Goal: Transaction & Acquisition: Purchase product/service

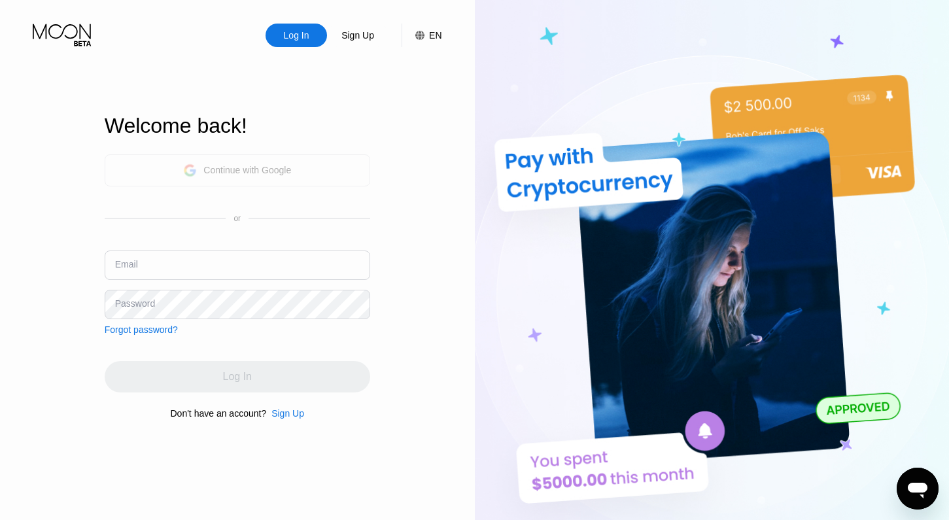
click at [233, 168] on div "Continue with Google" at bounding box center [247, 170] width 88 height 10
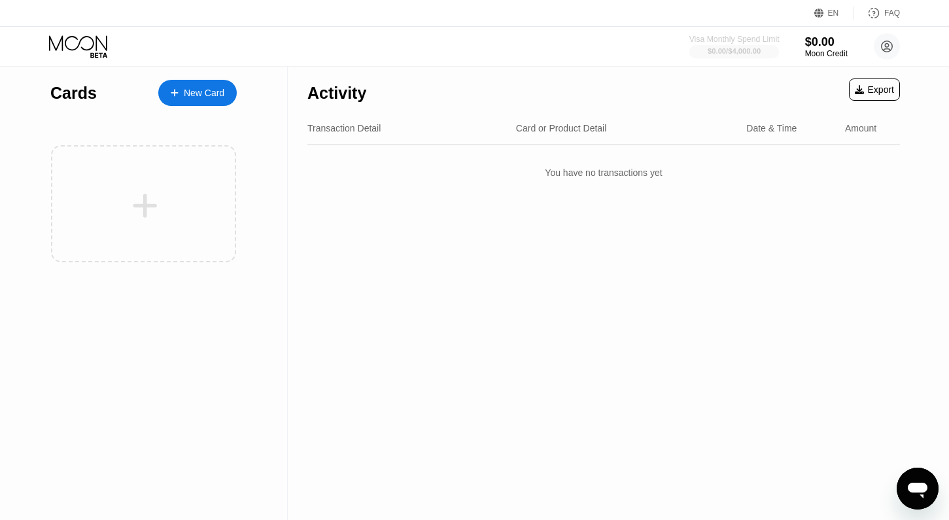
click at [731, 54] on div "$0.00 / $4,000.00" at bounding box center [734, 51] width 53 height 8
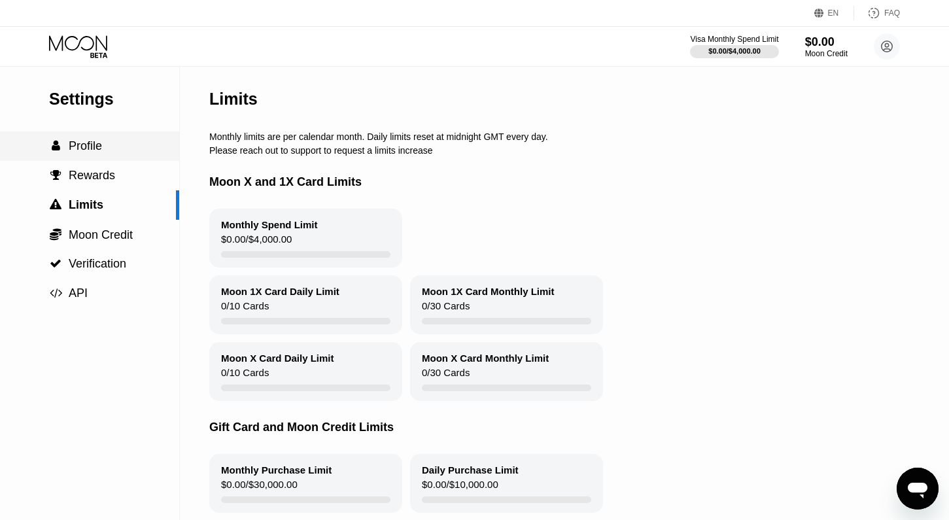
click at [98, 151] on span "Profile" at bounding box center [85, 145] width 33 height 13
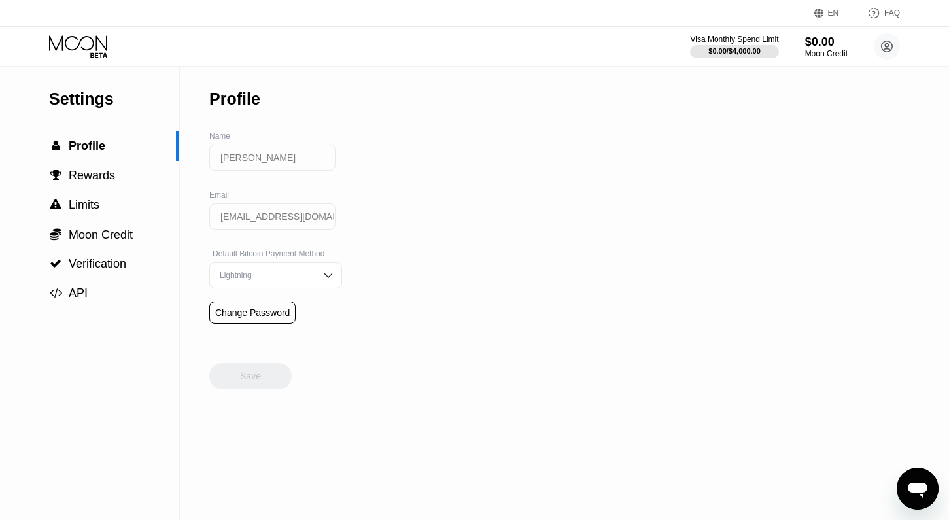
click at [101, 63] on div "Visa Monthly Spend Limit $0.00 / $4,000.00 $0.00 Moon Credit Michale zazatum060…" at bounding box center [474, 46] width 949 height 39
click at [99, 48] on icon at bounding box center [79, 46] width 61 height 23
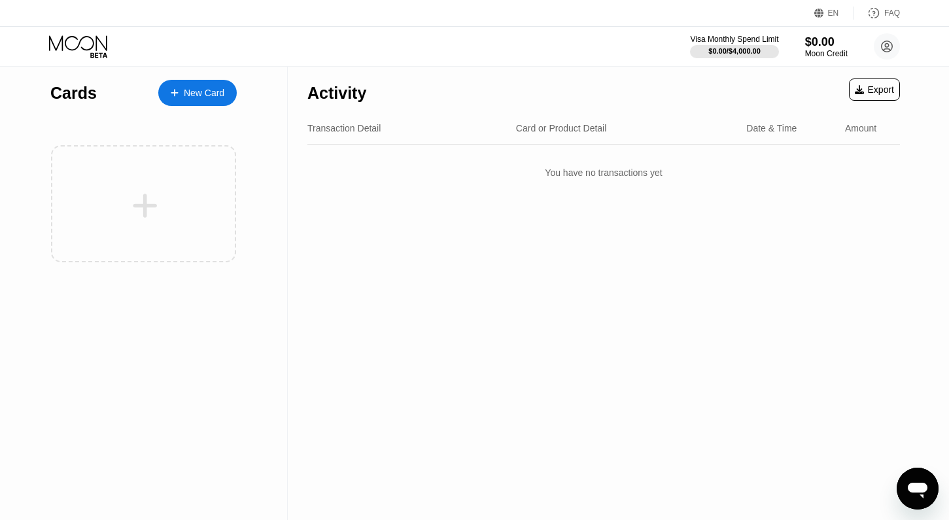
click at [192, 94] on div "New Card" at bounding box center [204, 93] width 41 height 11
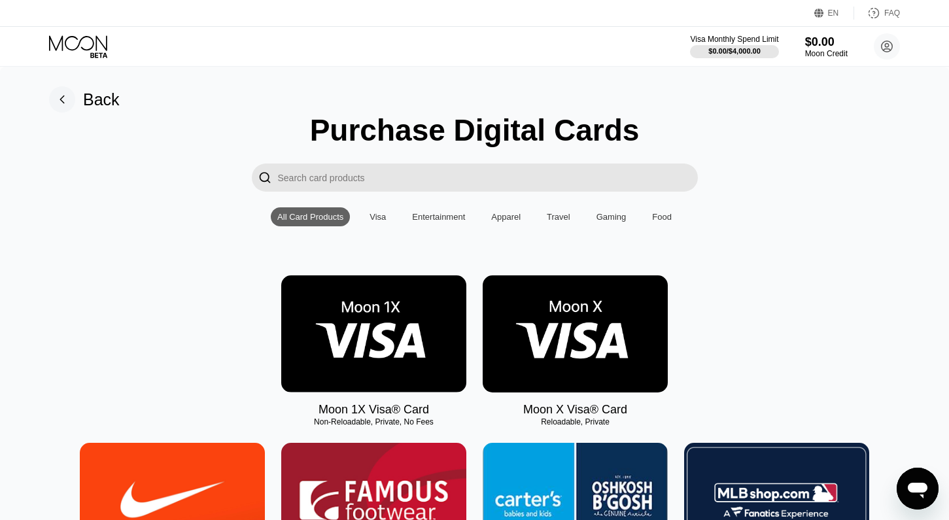
click at [552, 330] on img at bounding box center [575, 333] width 185 height 117
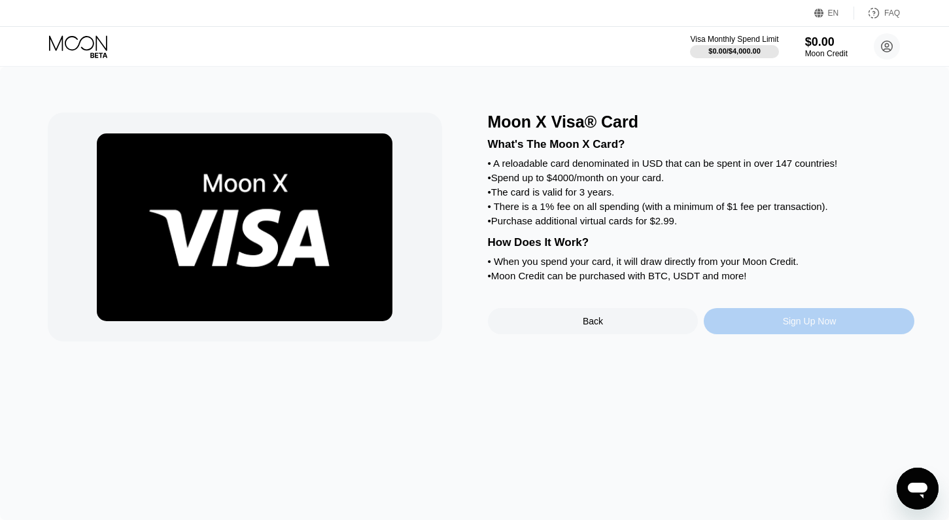
click at [813, 315] on div "Sign Up Now" at bounding box center [809, 321] width 211 height 26
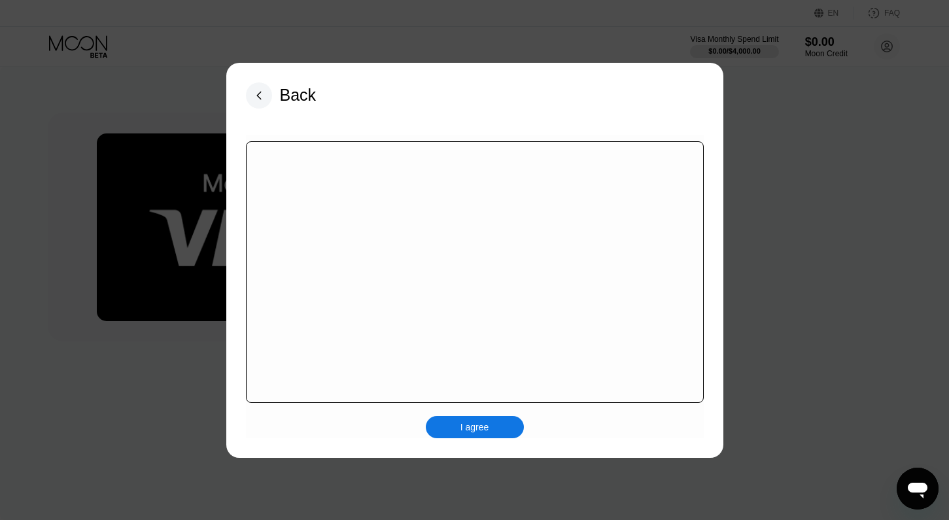
click at [502, 426] on div "I agree" at bounding box center [475, 427] width 98 height 22
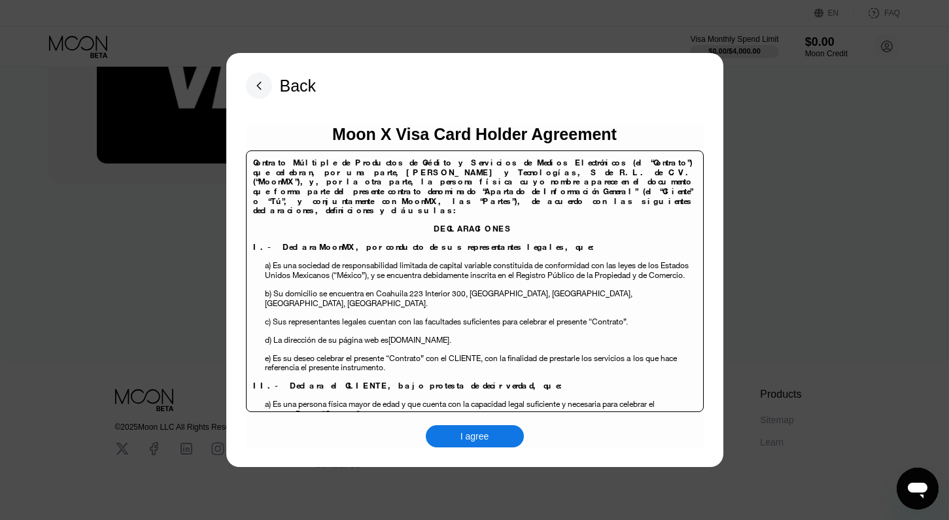
scroll to position [193, 0]
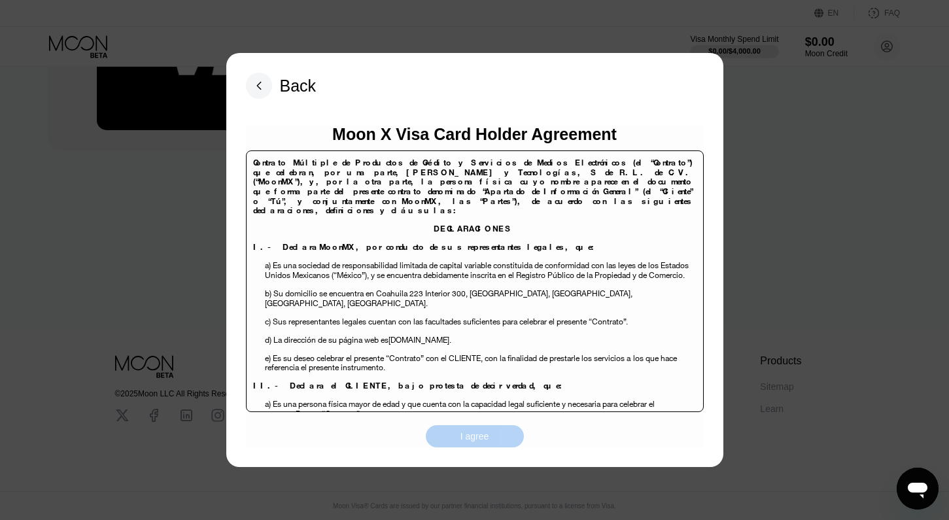
click at [490, 437] on div "I agree" at bounding box center [475, 436] width 98 height 22
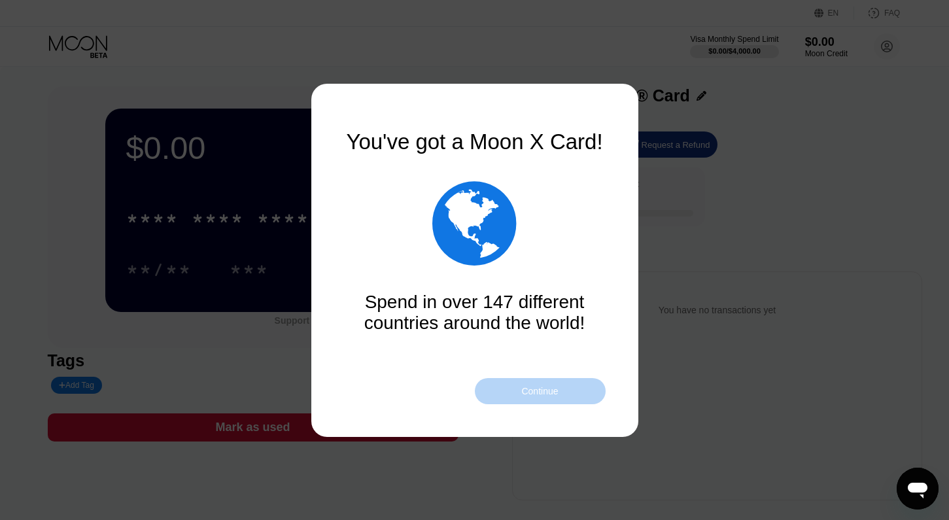
click at [537, 383] on div "Continue" at bounding box center [540, 391] width 131 height 26
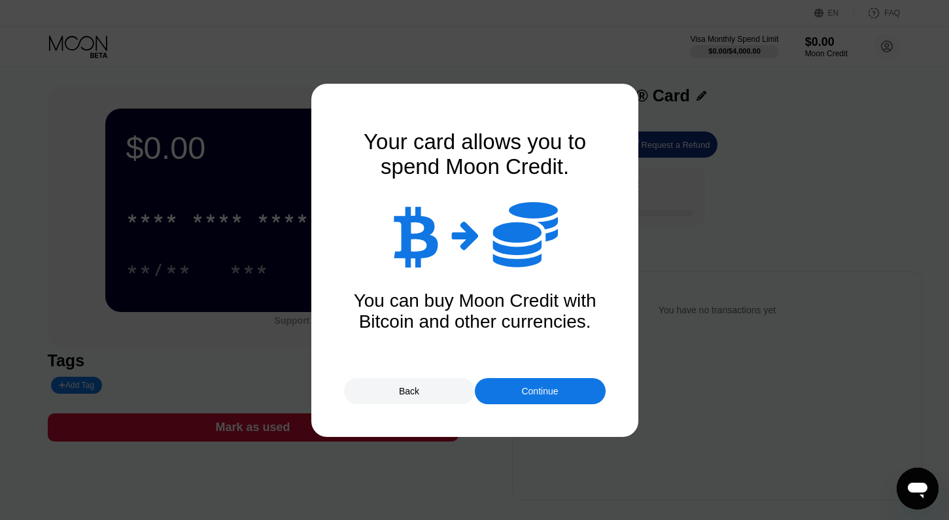
click at [542, 389] on div "Continue" at bounding box center [539, 391] width 37 height 10
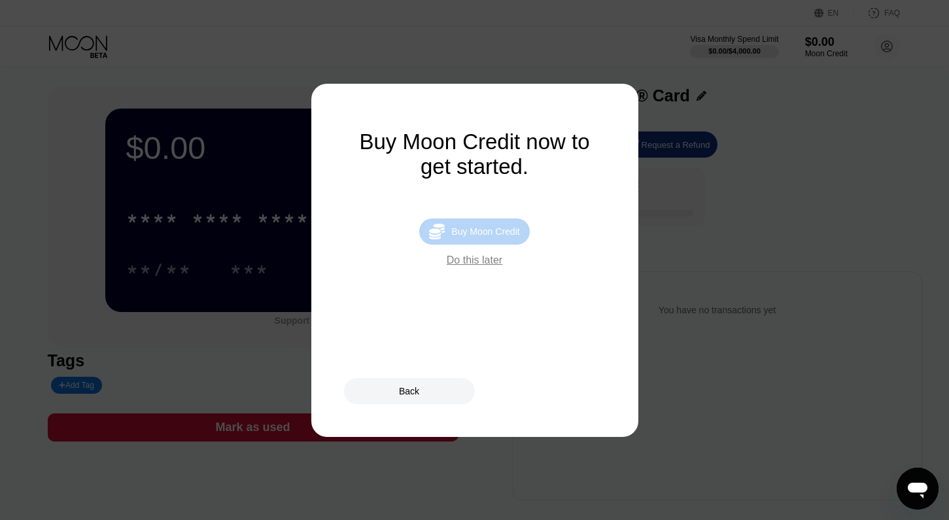
click at [485, 221] on div " Buy Moon Credit" at bounding box center [474, 232] width 110 height 26
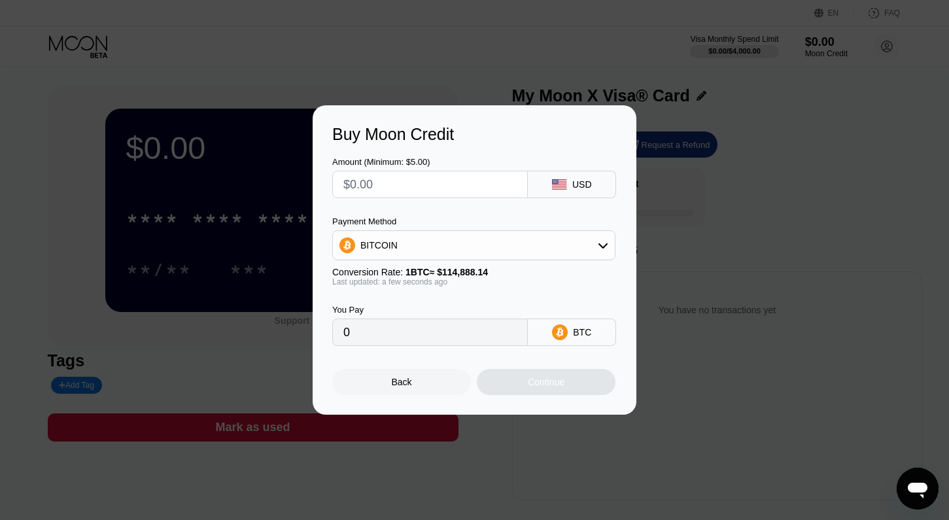
click at [423, 186] on input "text" at bounding box center [429, 184] width 173 height 26
type input "$1"
type input "0.00000871"
type input "$10"
type input "0.00008705"
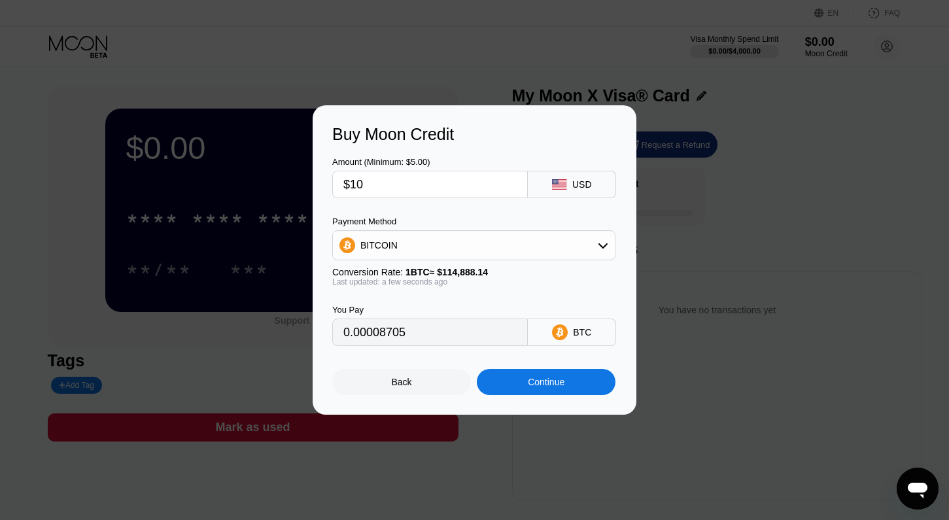
type input "$100"
type input "0.00087042"
type input "$100"
click at [532, 247] on div "BITCOIN" at bounding box center [474, 245] width 282 height 26
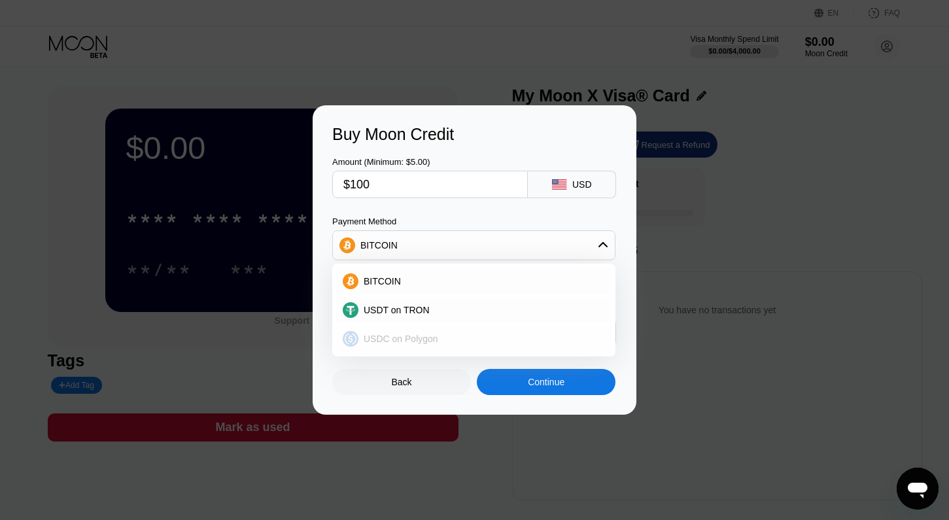
click at [413, 338] on span "USDC on Polygon" at bounding box center [401, 339] width 75 height 10
type input "100.00000000"
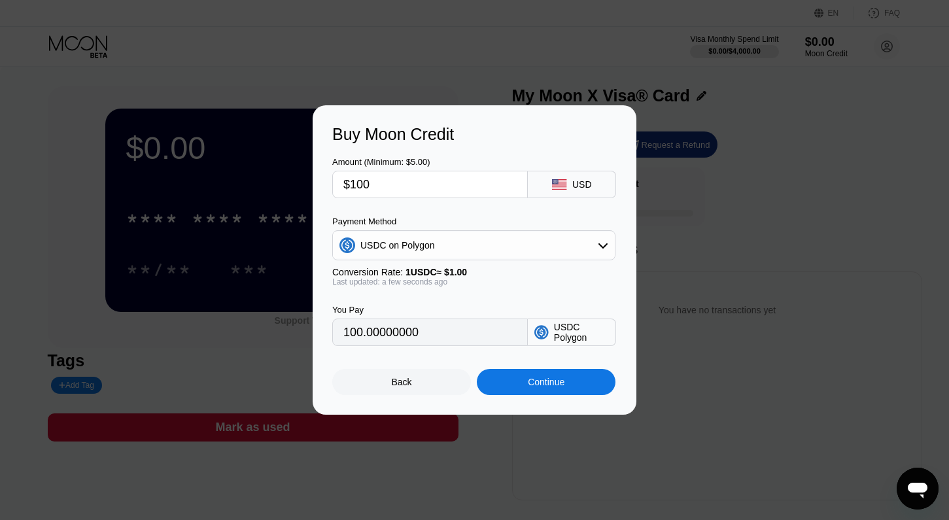
click at [430, 335] on input "100.00000000" at bounding box center [429, 332] width 173 height 26
click at [534, 382] on div "Continue" at bounding box center [546, 382] width 37 height 10
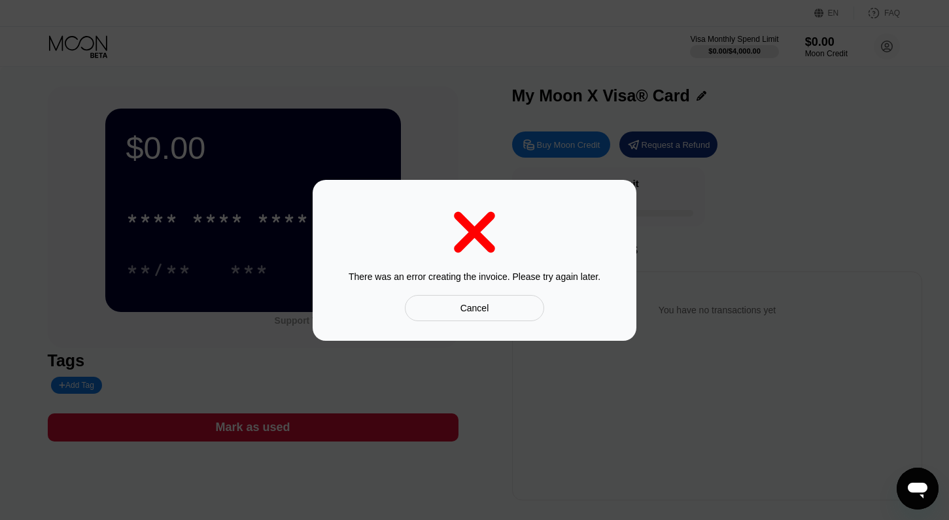
click at [504, 310] on div "Cancel" at bounding box center [474, 308] width 139 height 26
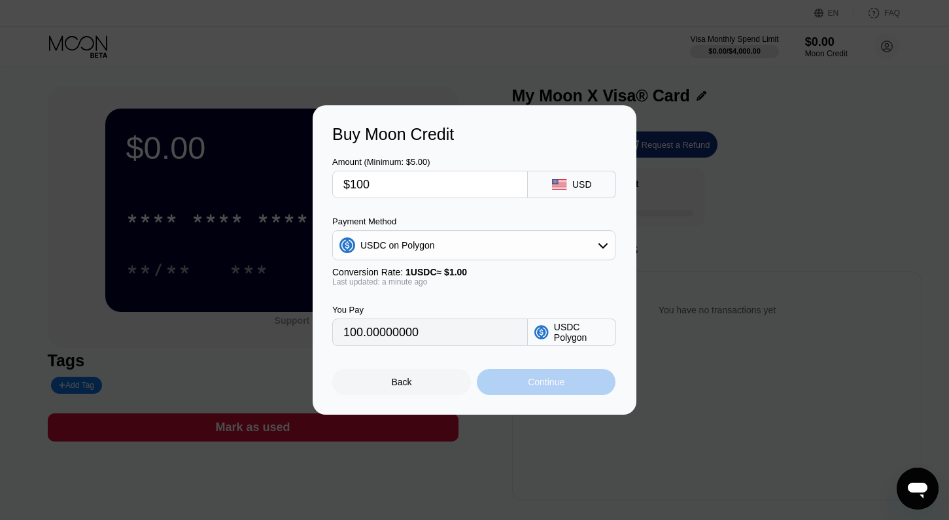
click at [565, 389] on div "Continue" at bounding box center [546, 382] width 139 height 26
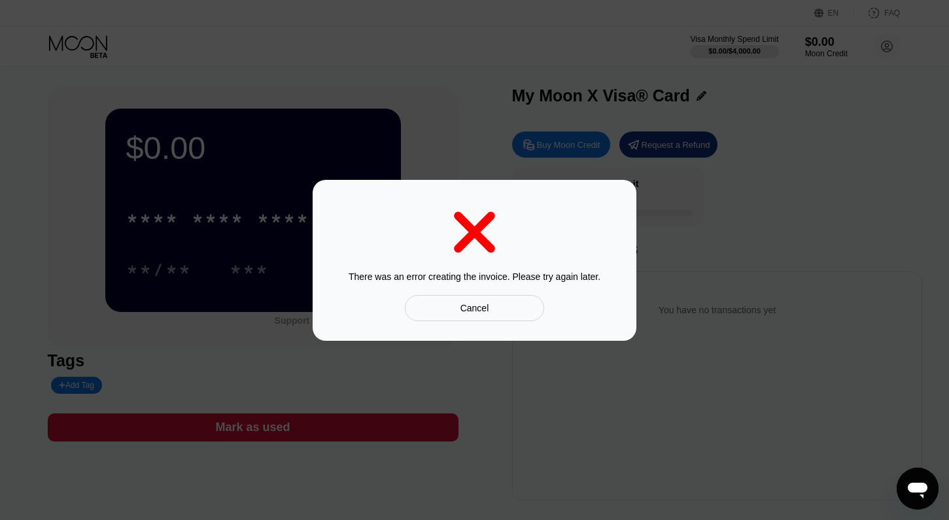
click at [487, 309] on div "Cancel" at bounding box center [475, 308] width 29 height 12
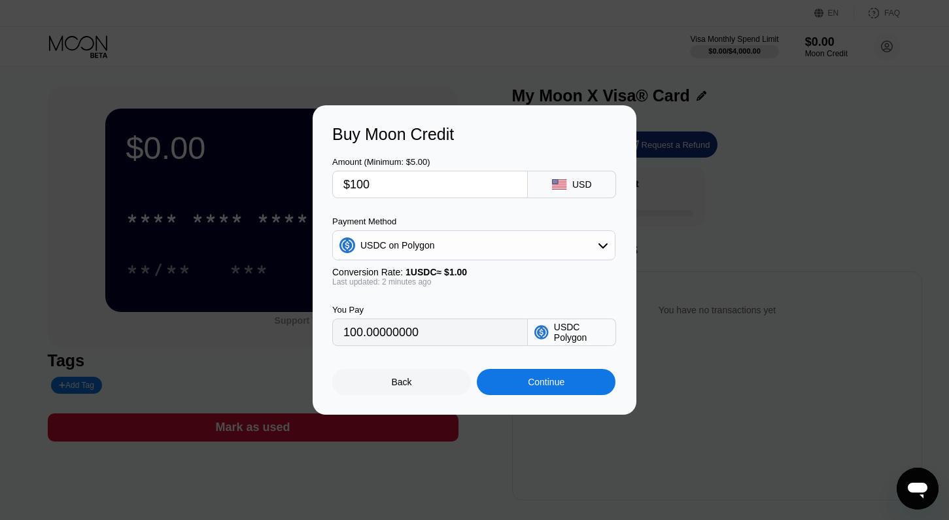
click at [396, 384] on div "Back" at bounding box center [402, 382] width 20 height 10
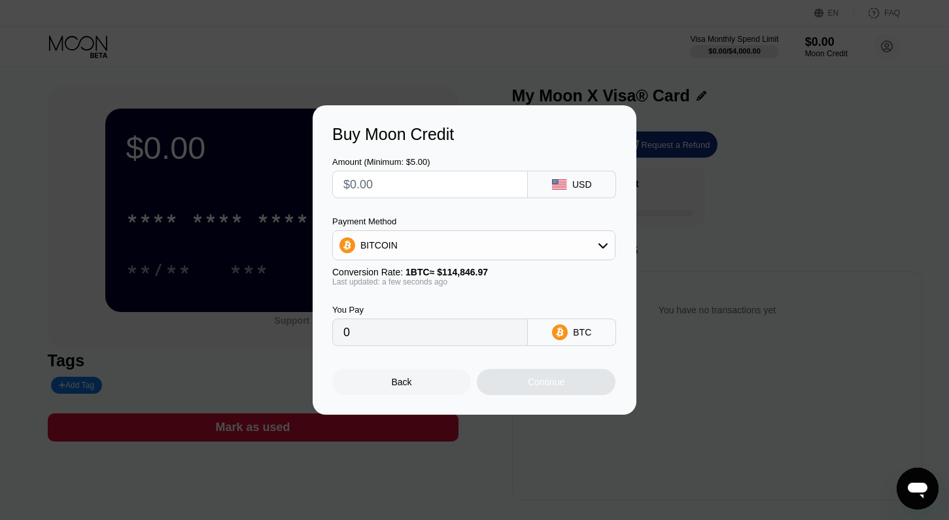
click at [431, 188] on input "text" at bounding box center [429, 184] width 173 height 26
type input "$1"
type input "0.00000871"
type input "$10"
type input "0.00008708"
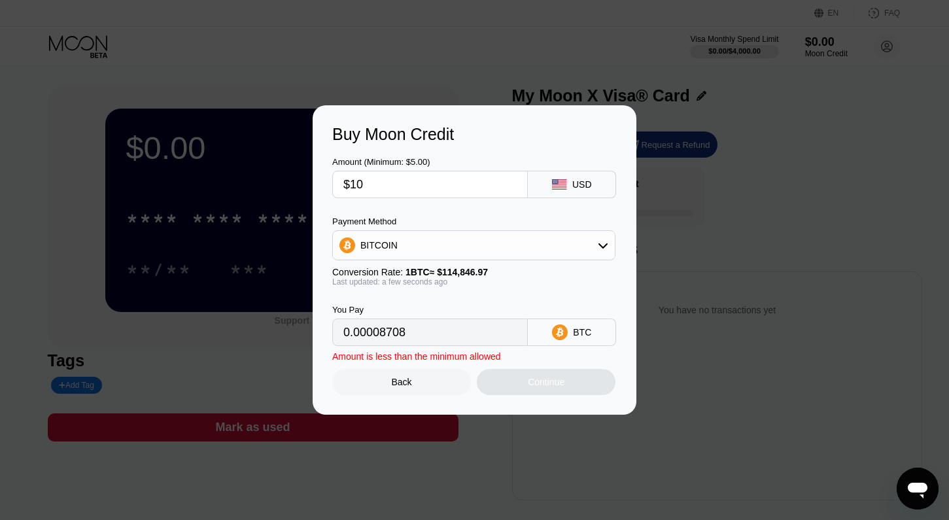
type input "$100"
type input "0.00087073"
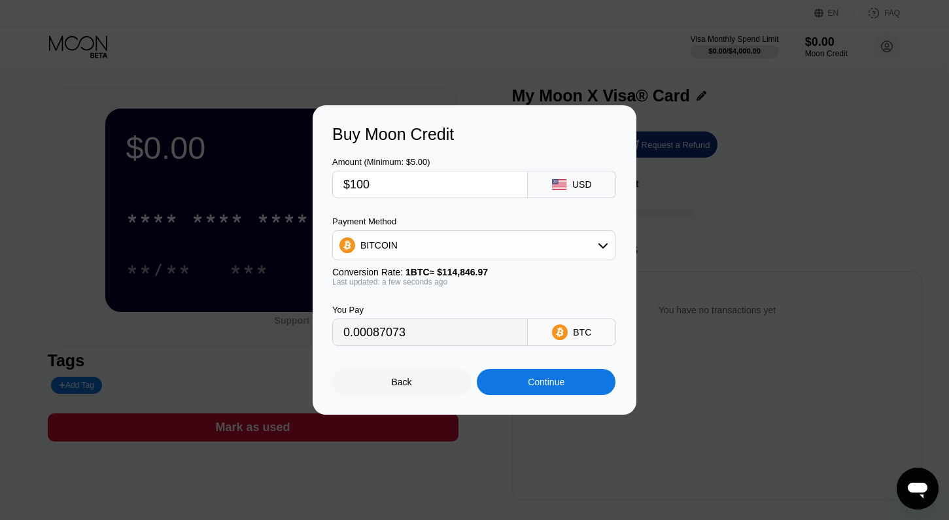
type input "$100"
click at [538, 241] on div "BITCOIN" at bounding box center [474, 245] width 282 height 26
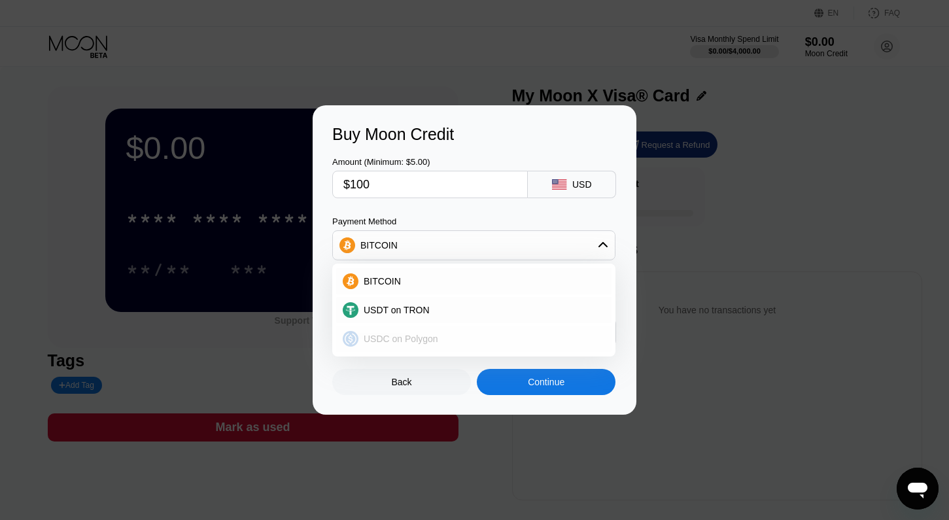
click at [418, 336] on span "USDC on Polygon" at bounding box center [401, 339] width 75 height 10
type input "100.00000000"
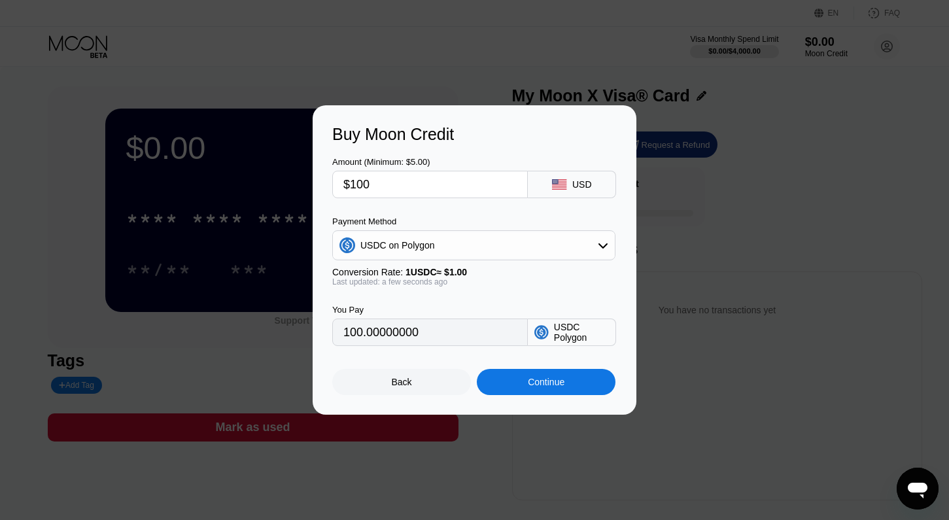
click at [547, 385] on div "Continue" at bounding box center [546, 382] width 37 height 10
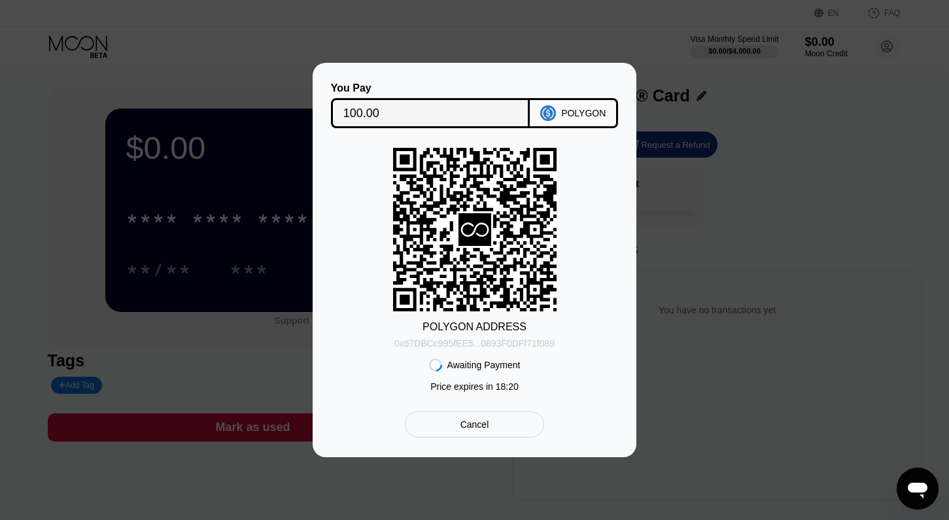
click at [497, 348] on div "0x67DBCc995fEE5...0893F0DFf71f089" at bounding box center [474, 343] width 160 height 10
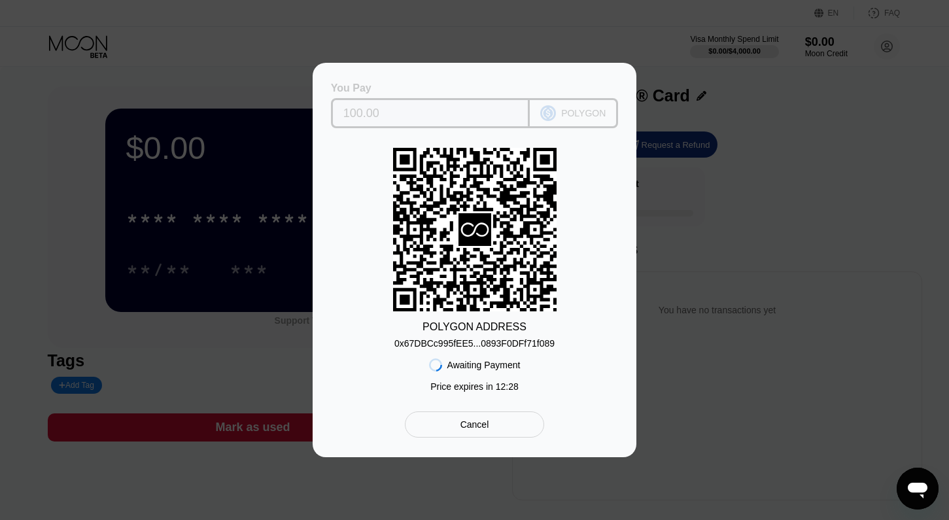
click at [593, 113] on div "POLYGON" at bounding box center [583, 113] width 44 height 10
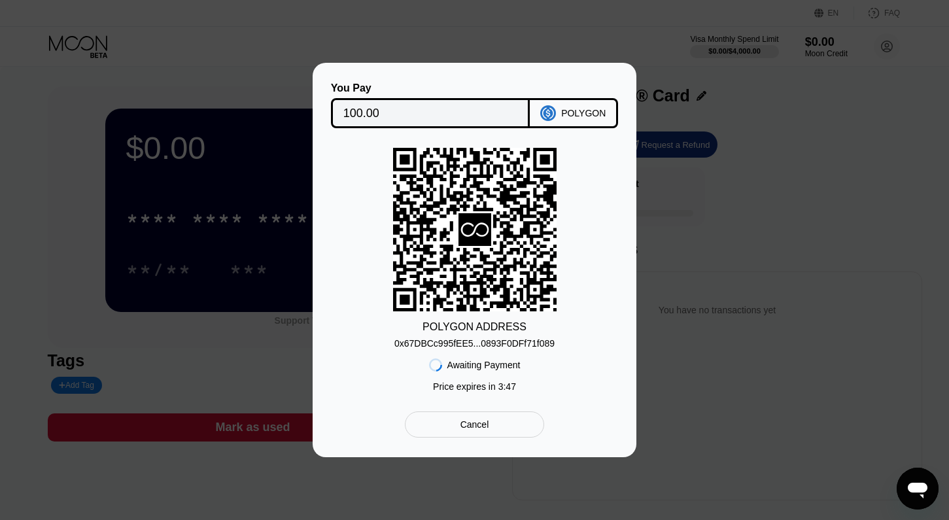
click at [492, 273] on rect at bounding box center [475, 230] width 164 height 164
click at [489, 320] on div "POLYGON ADDRESS 0x67DBCc995fEE5...0893F0DFf71f089 Awaiting Payment Price expire…" at bounding box center [474, 273] width 285 height 251
click at [489, 343] on div "0x67DBCc995fEE5...0893F0DFf71f089" at bounding box center [474, 343] width 160 height 10
click at [499, 236] on icon at bounding box center [475, 230] width 164 height 160
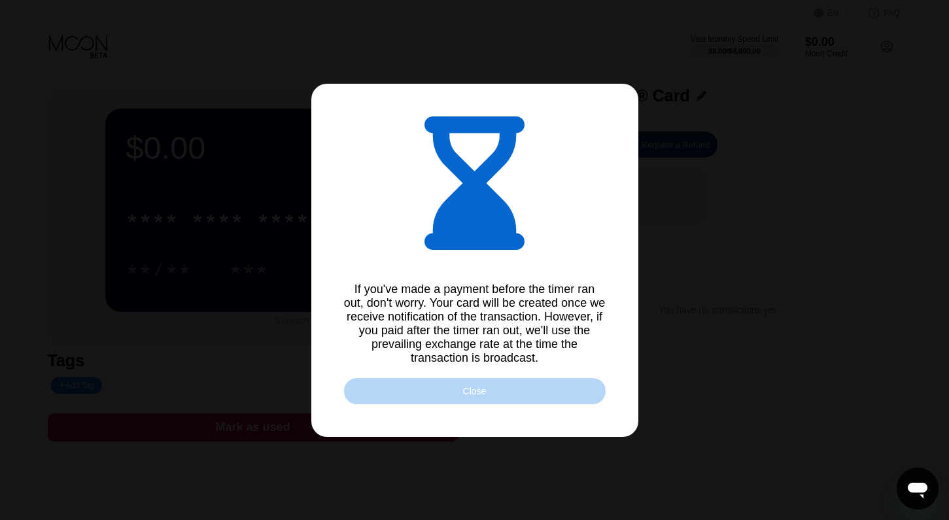
click at [519, 396] on div "Close" at bounding box center [475, 391] width 262 height 26
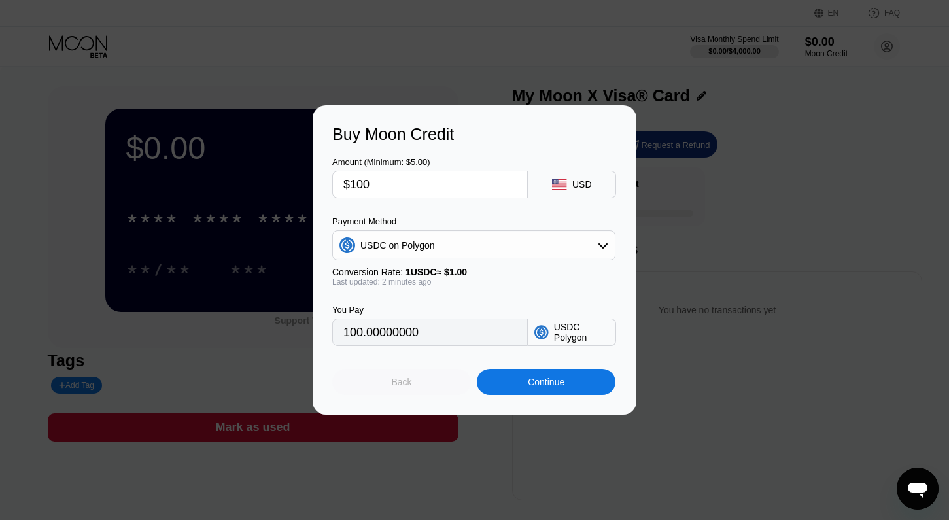
click at [432, 382] on div "Back" at bounding box center [401, 382] width 139 height 26
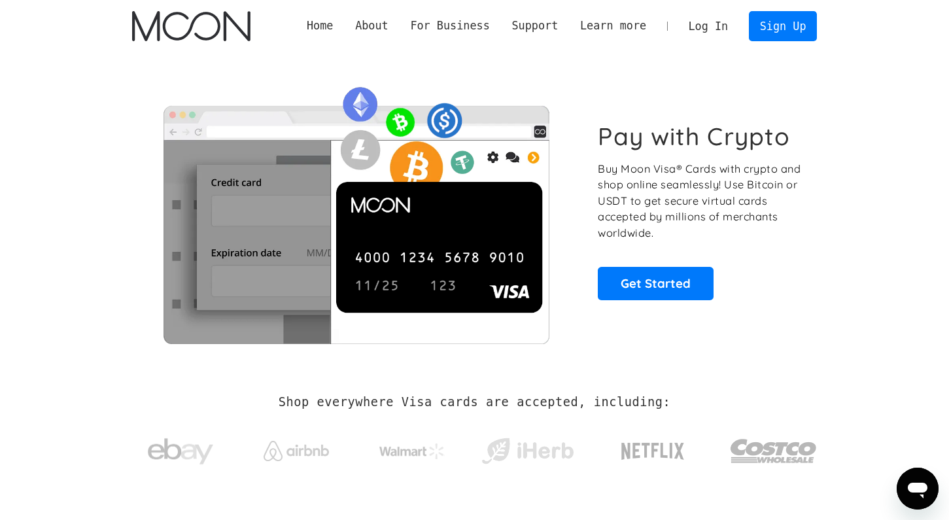
click at [703, 14] on link "Log In" at bounding box center [708, 26] width 61 height 29
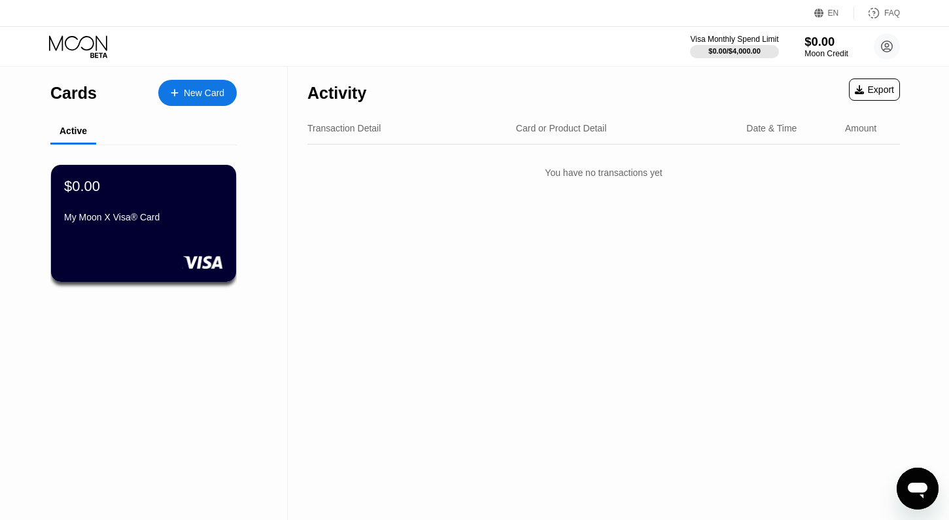
click at [822, 42] on div "$0.00" at bounding box center [827, 42] width 44 height 14
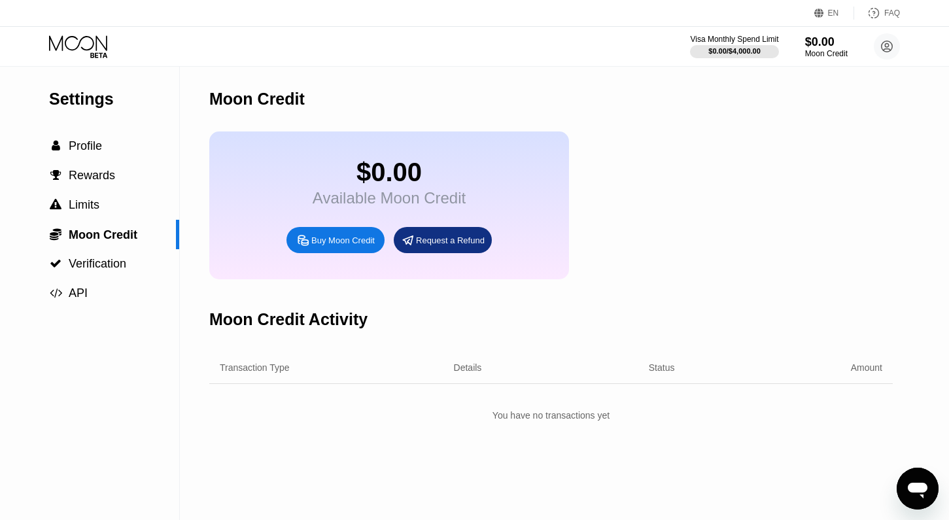
click at [656, 111] on div "Moon Credit" at bounding box center [551, 99] width 684 height 65
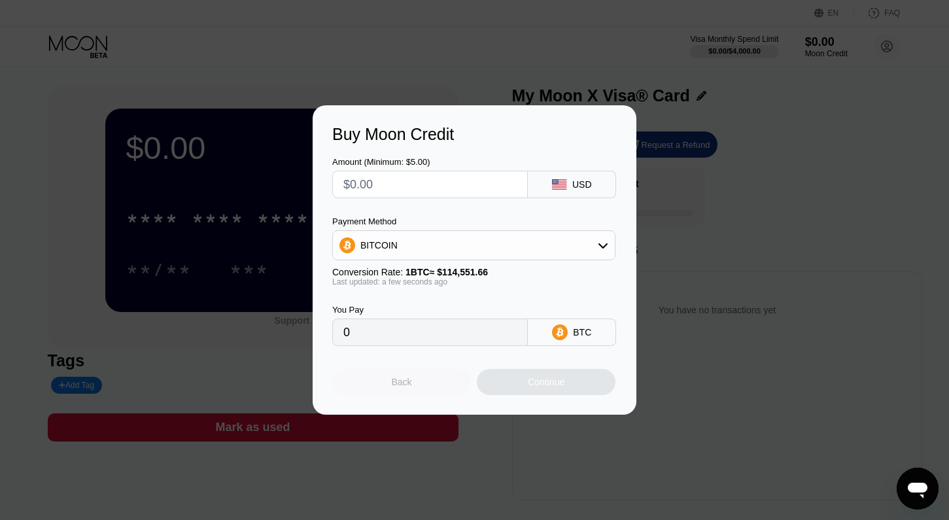
click at [399, 376] on div "Back" at bounding box center [401, 382] width 139 height 26
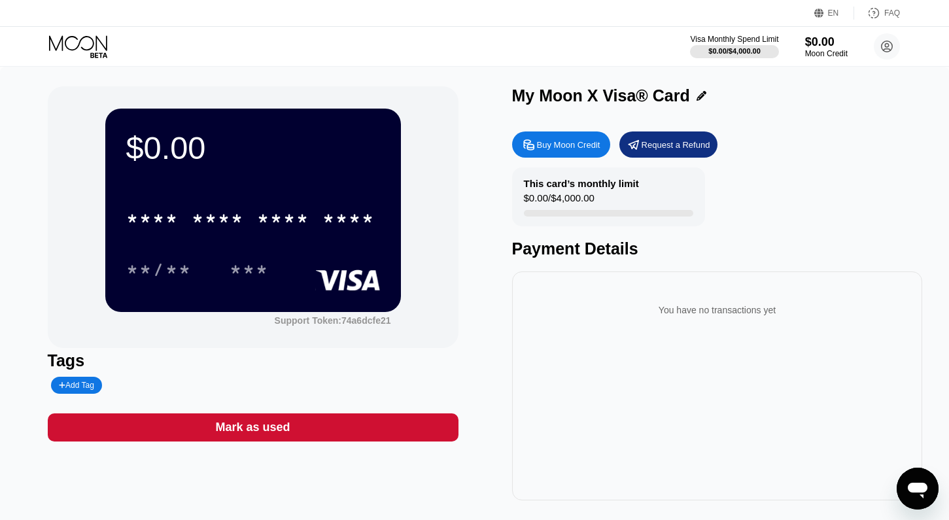
click at [101, 41] on icon at bounding box center [79, 46] width 61 height 23
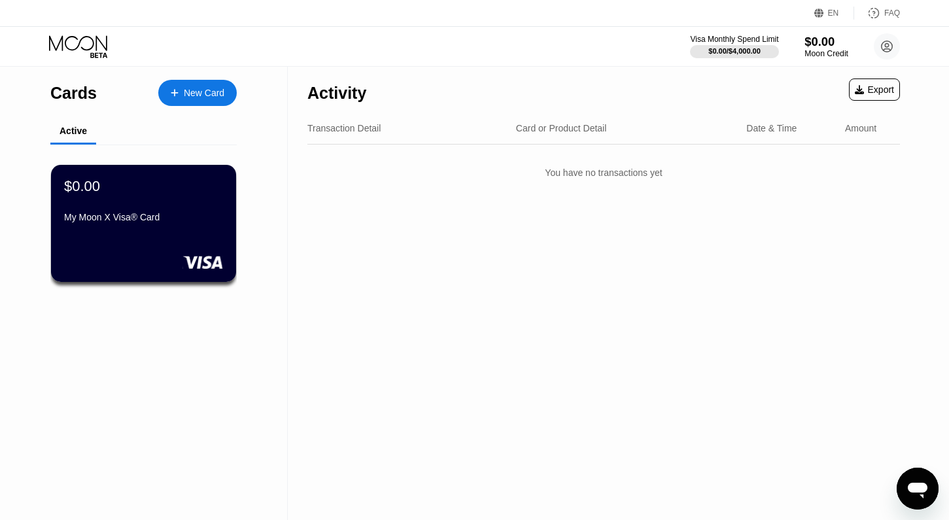
click at [819, 45] on div "$0.00" at bounding box center [827, 42] width 44 height 14
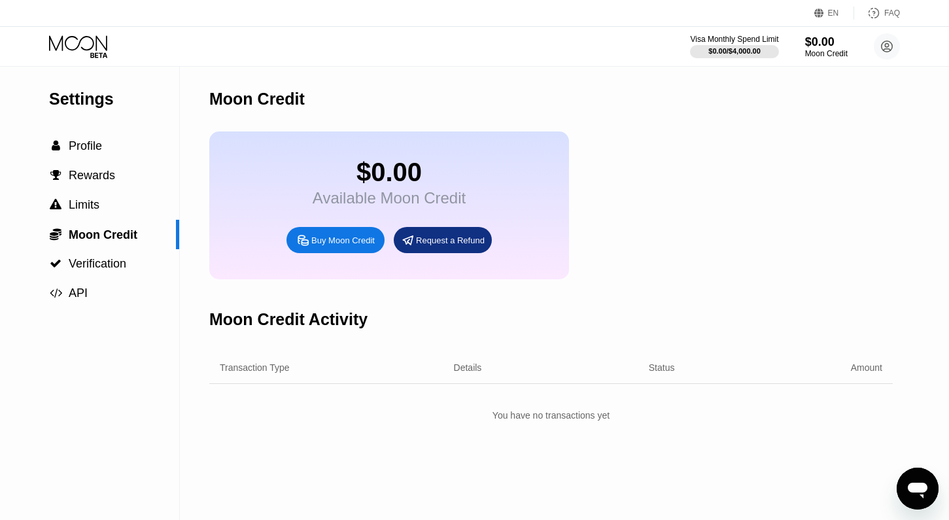
click at [357, 238] on div "Buy Moon Credit" at bounding box center [342, 240] width 63 height 11
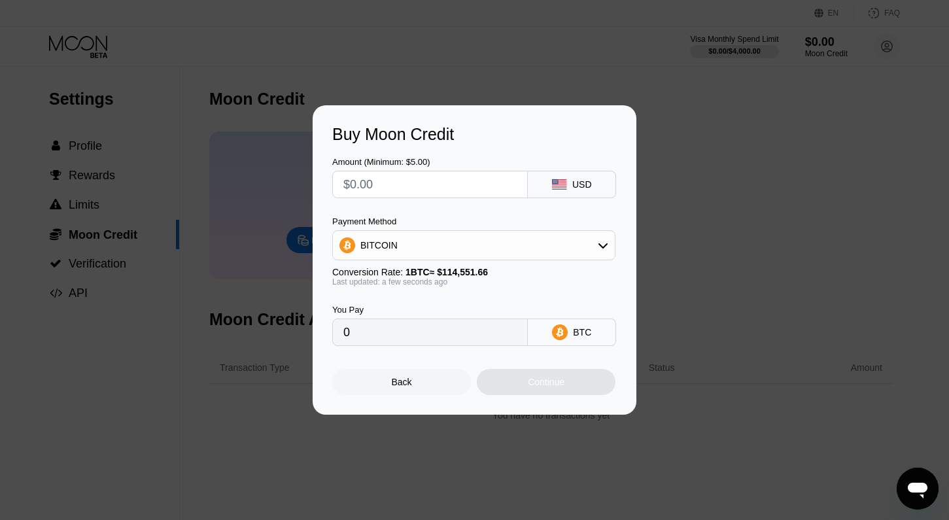
click at [445, 183] on input "text" at bounding box center [429, 184] width 173 height 26
type input "$1"
type input "0.00000873"
type input "$10"
type input "0.00008730"
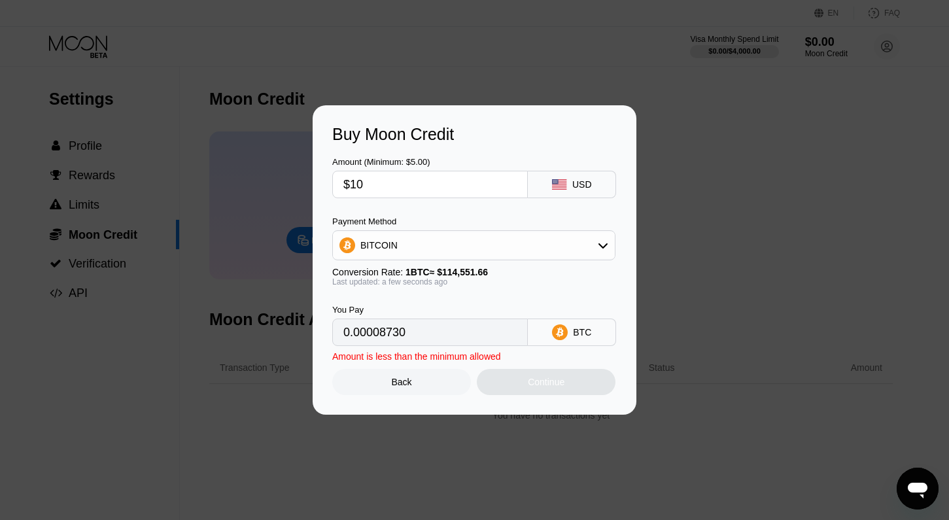
type input "$100"
type input "0.00087297"
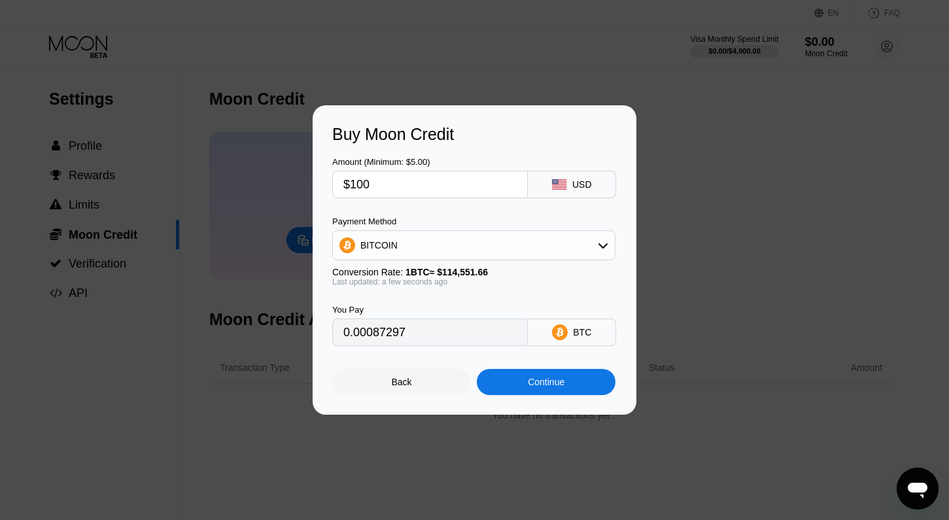
type input "$100"
click at [485, 255] on div "BITCOIN" at bounding box center [474, 245] width 282 height 26
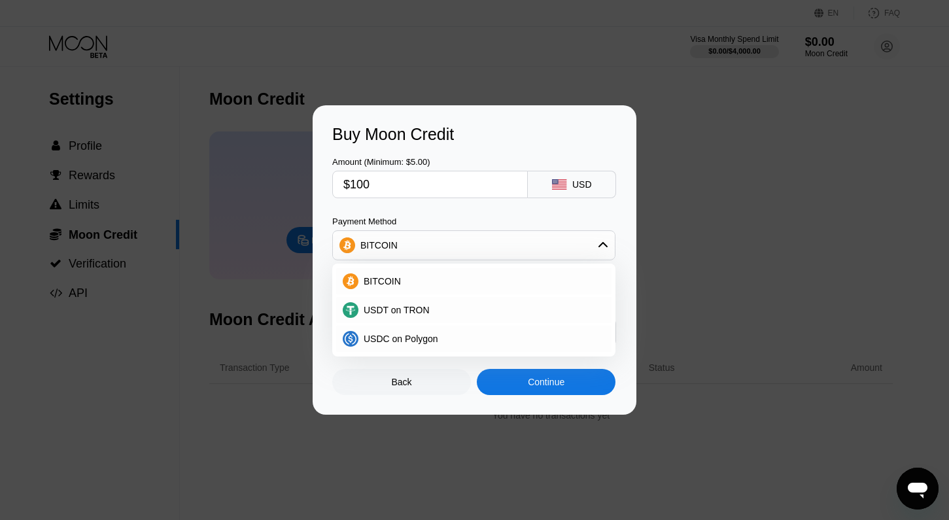
click at [432, 326] on div "USDC on Polygon" at bounding box center [473, 339] width 275 height 26
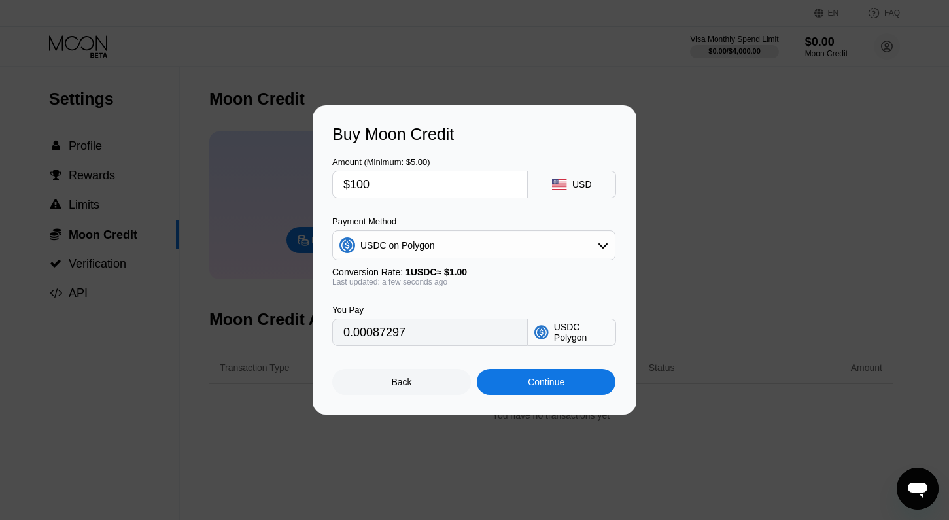
type input "100.00000000"
click at [559, 385] on div "Continue" at bounding box center [546, 382] width 37 height 10
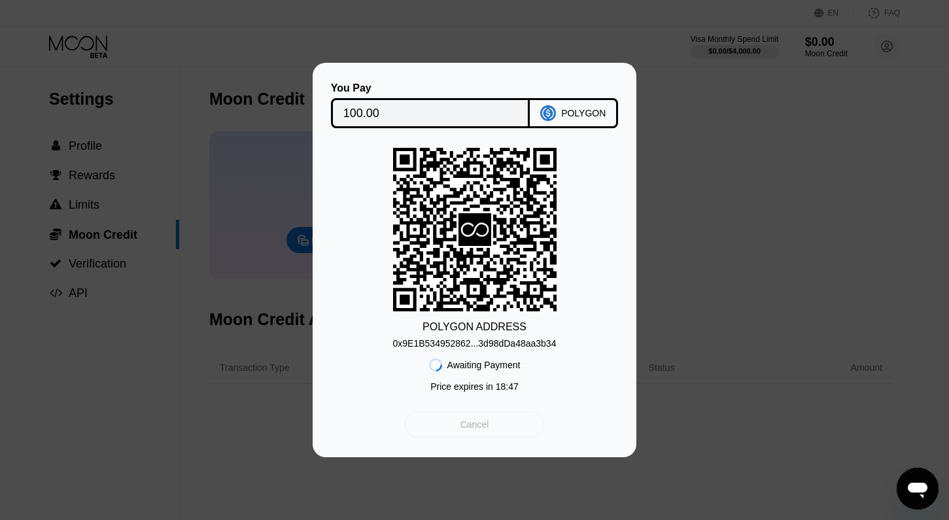
click at [491, 417] on div "Cancel" at bounding box center [474, 425] width 139 height 26
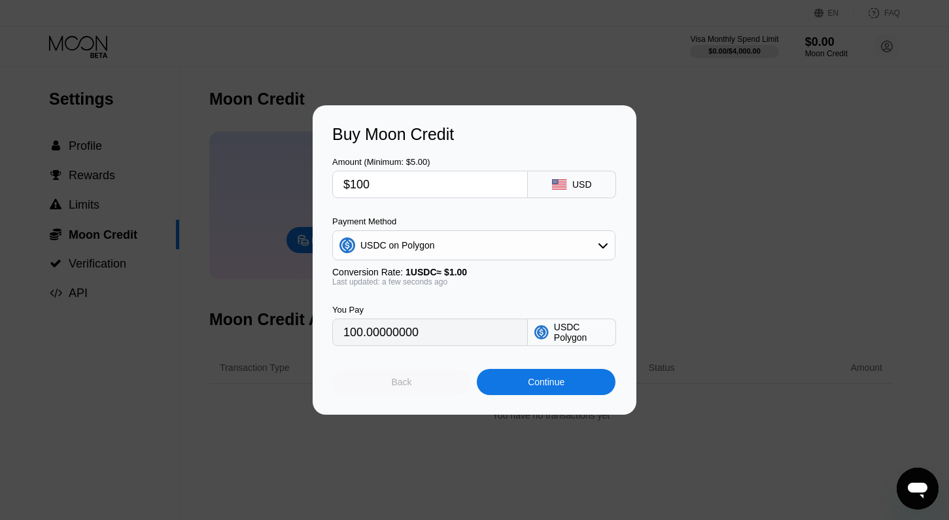
click at [412, 384] on div "Back" at bounding box center [401, 382] width 139 height 26
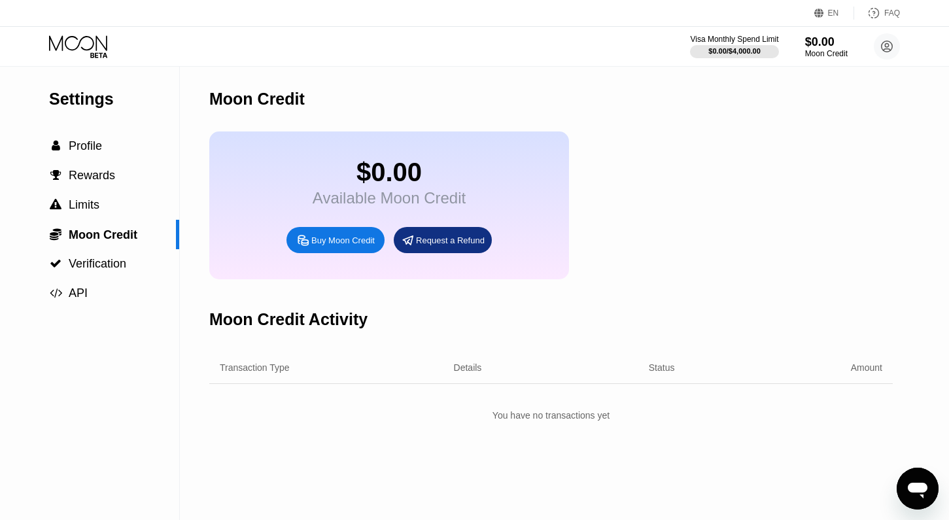
click at [911, 487] on icon "Otwórz okno komunikatora" at bounding box center [918, 491] width 20 height 16
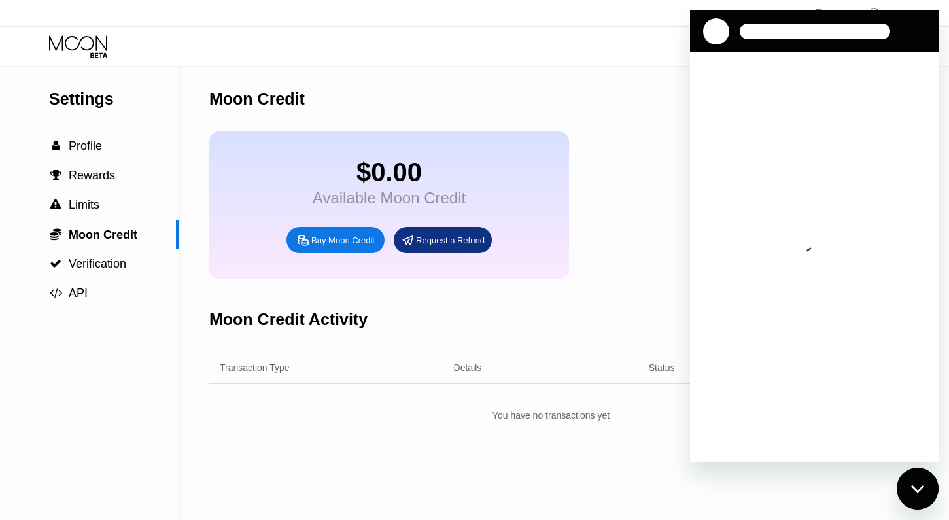
click at [588, 63] on div "Visa Monthly Spend Limit $0.00 / $4,000.00 $0.00 Moon Credit [PERSON_NAME] [EMA…" at bounding box center [474, 46] width 949 height 39
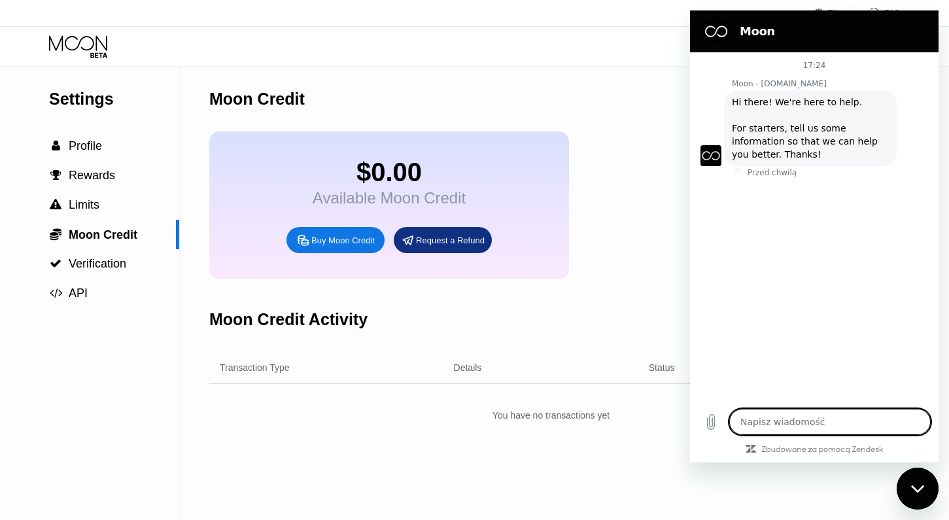
type textarea "x"
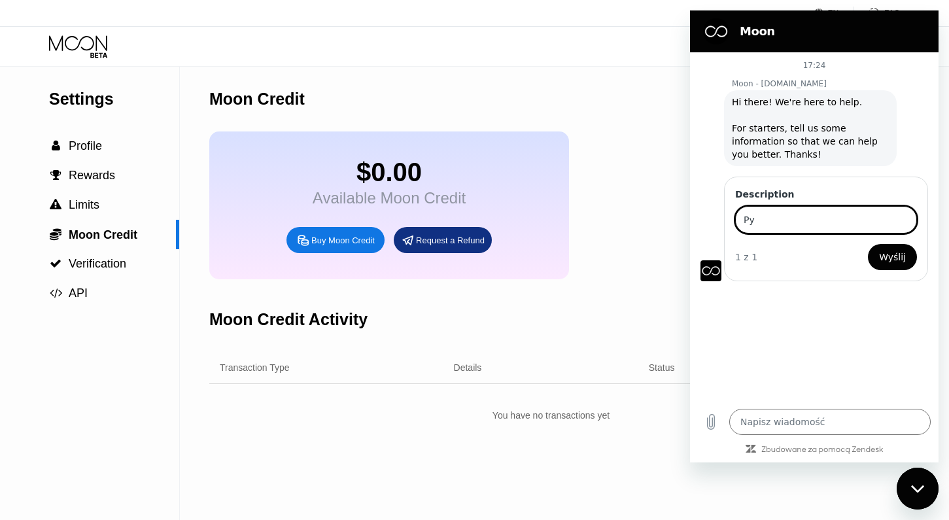
type input "Р"
type input "Hello, I top up $100 with Polygon to 0x67DBCc995fEE5d4F46F32B15A0893F0DFf71f089"
click at [868, 244] on button "Wyślij" at bounding box center [892, 257] width 49 height 26
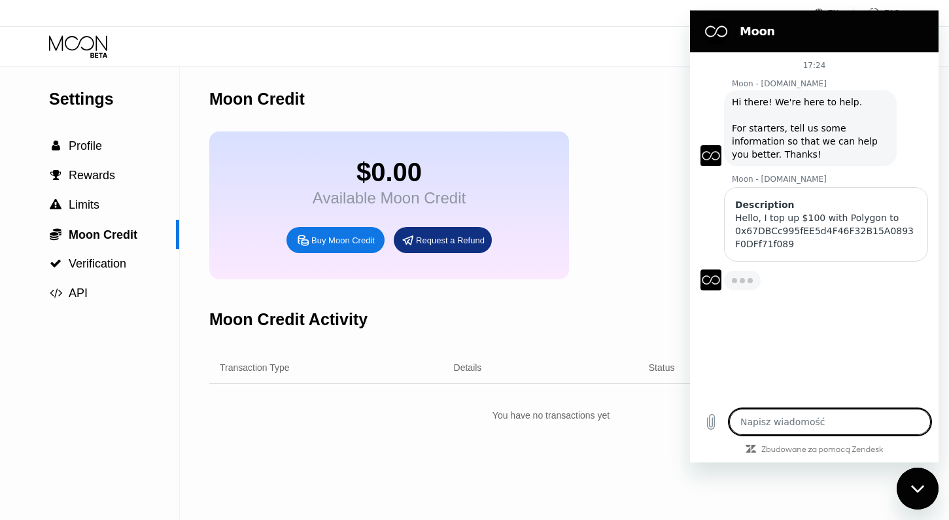
click at [794, 415] on textarea at bounding box center [830, 422] width 202 height 26
type textarea "x"
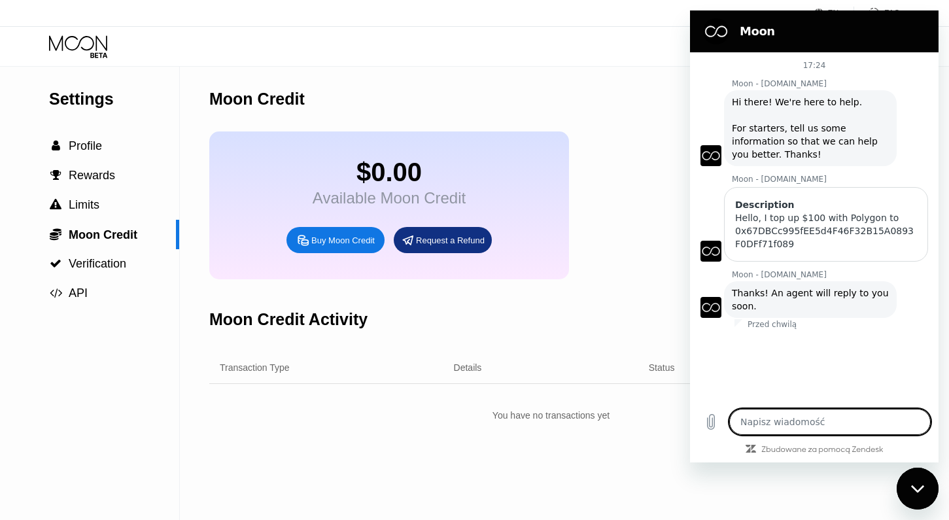
type textarea "t"
type textarea "x"
type textarea "tx"
type textarea "x"
type textarea "txi"
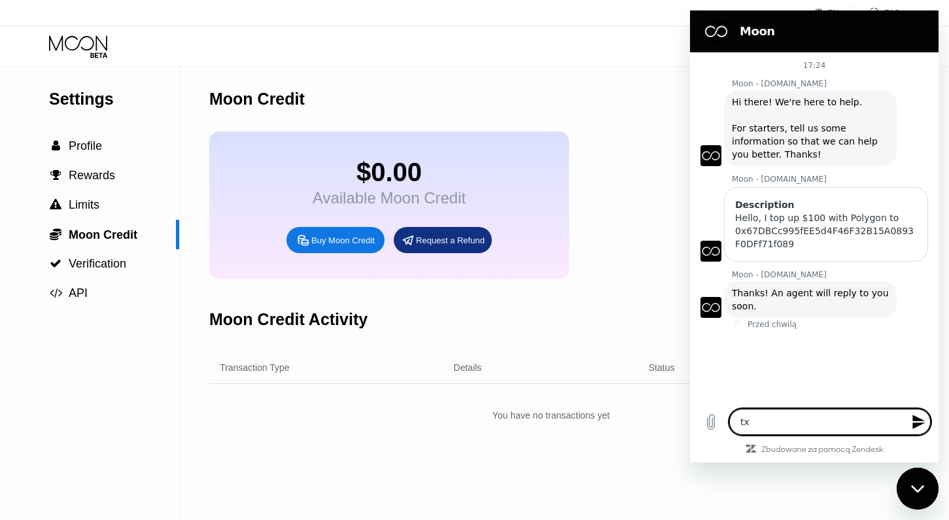
type textarea "x"
type textarea "txid"
type textarea "x"
type textarea "txid"
type textarea "x"
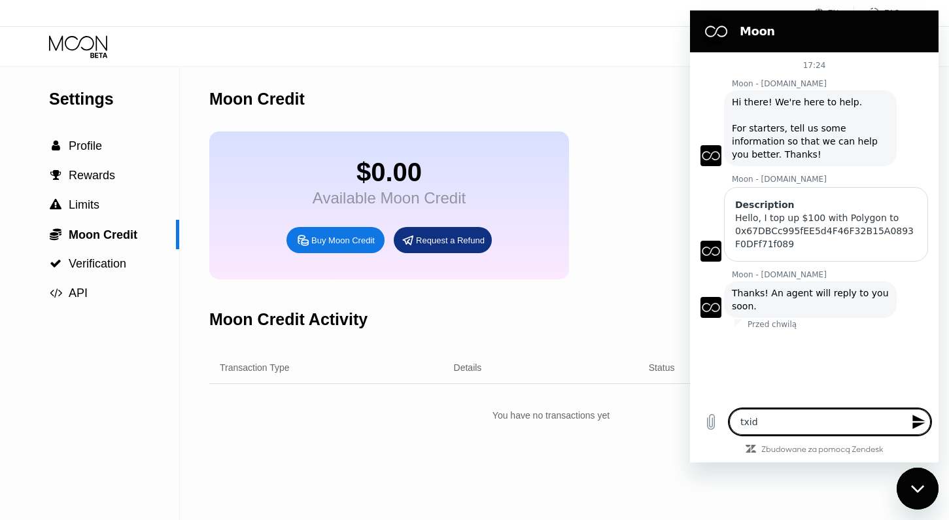
paste textarea "0x847899d0e6e29f5298f49691c401ba7ae8e37268c11cb49f7bf083c471231531"
type textarea "txid 0x847899d0e6e29f5298f49691c401ba7ae8e37268c11cb49f7bf083c471231531"
type textarea "x"
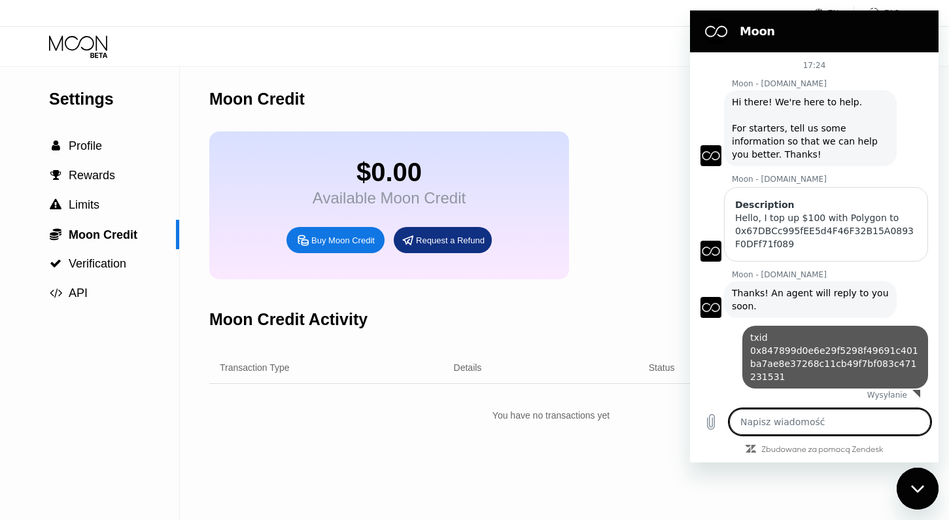
scroll to position [0, 0]
type textarea "x"
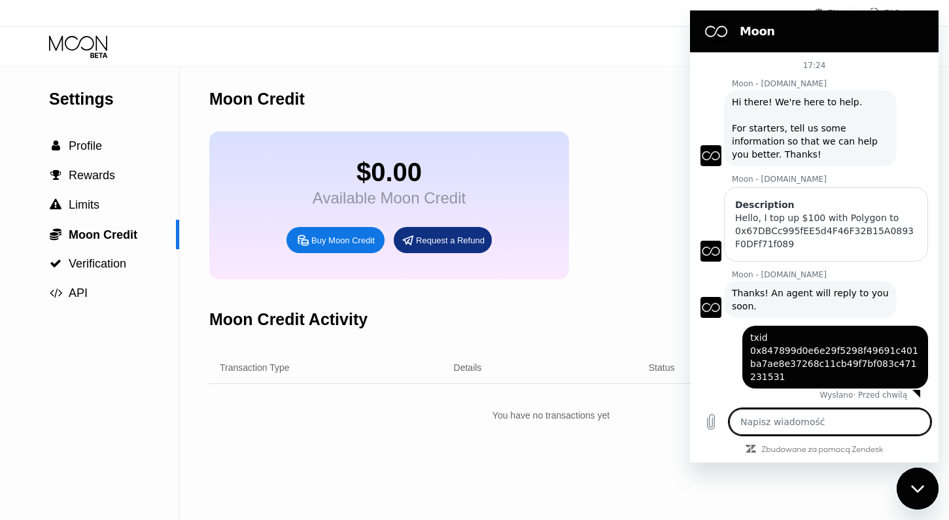
scroll to position [3, 0]
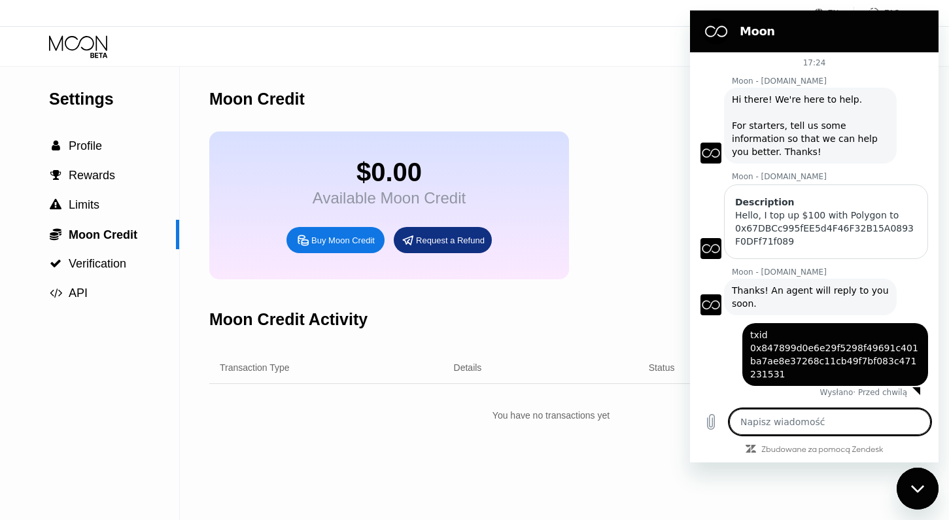
click at [784, 425] on textarea at bounding box center [830, 422] width 202 height 26
click at [626, 96] on div "Moon Credit" at bounding box center [551, 99] width 684 height 65
click at [784, 422] on textarea at bounding box center [830, 422] width 202 height 26
type textarea "C"
type textarea "x"
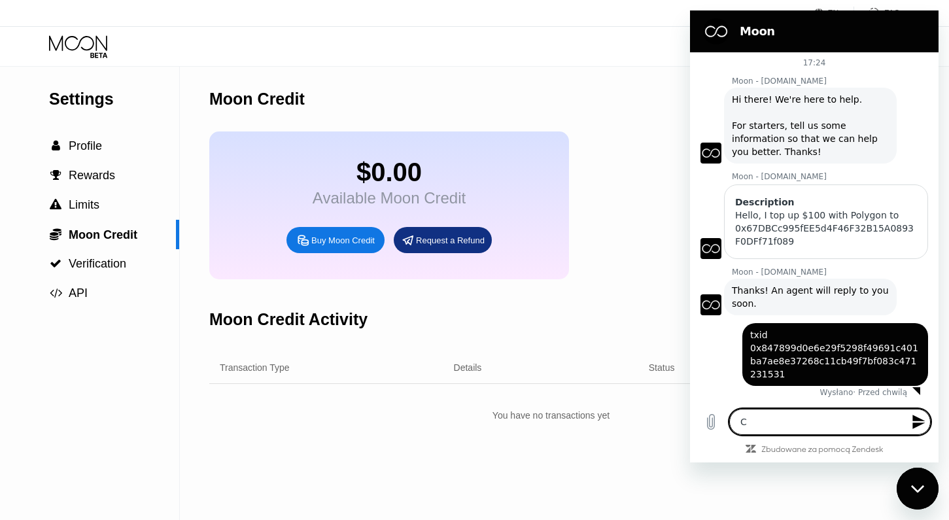
type textarea "Ca"
type textarea "x"
type textarea "Cat"
type textarea "x"
type textarea "Ca"
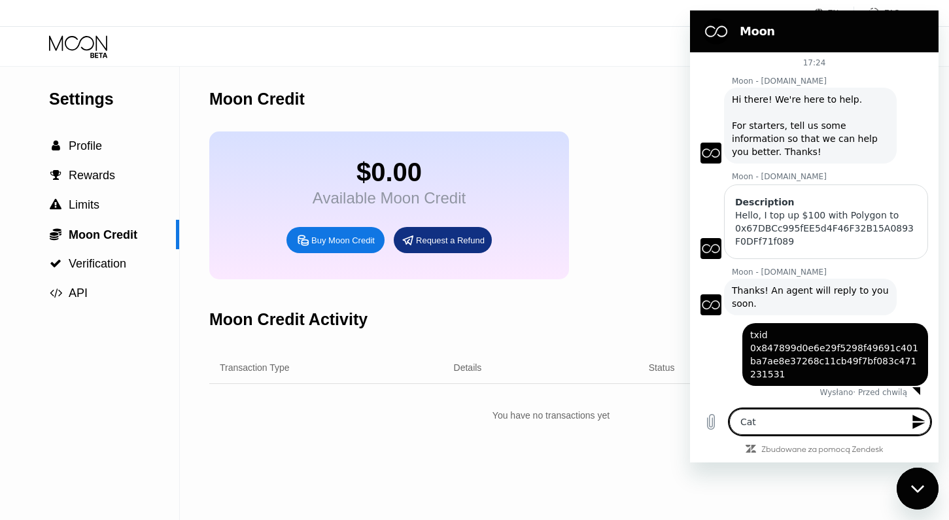
type textarea "x"
type textarea "Can"
type textarea "x"
type textarea "Can'"
type textarea "x"
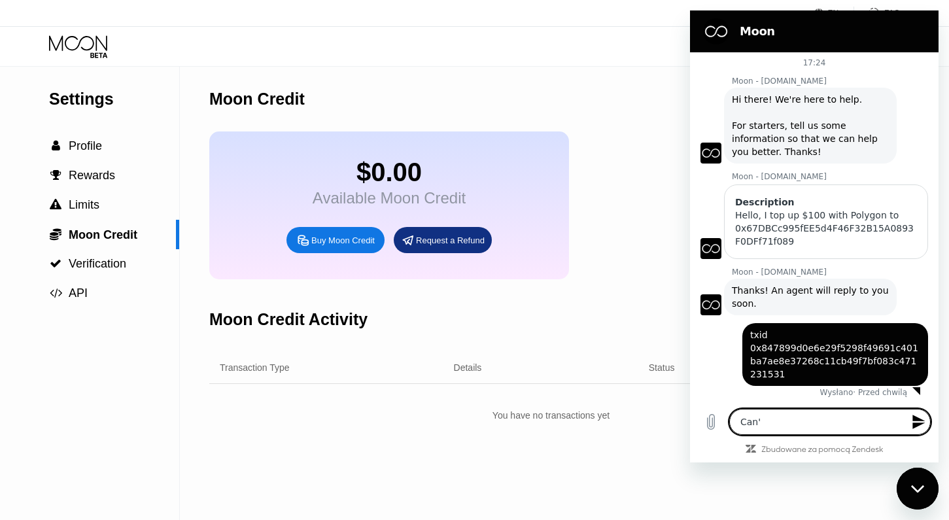
type textarea "Can'y"
type textarea "x"
type textarea "Can'y"
type textarea "x"
type textarea "Can'y"
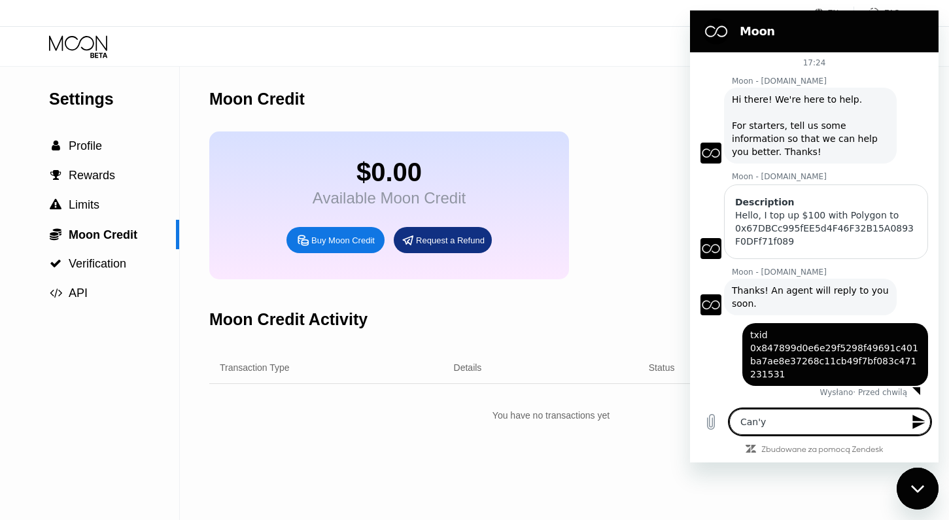
type textarea "x"
type textarea "Can'"
type textarea "x"
type textarea "Can't"
type textarea "x"
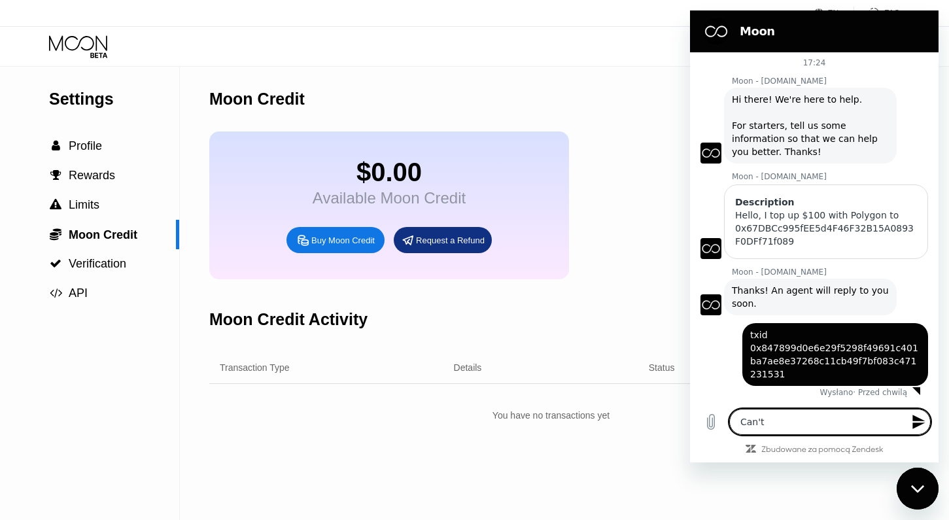
type textarea "Can't"
type textarea "x"
type textarea "Can't s"
type textarea "x"
type textarea "Can't se"
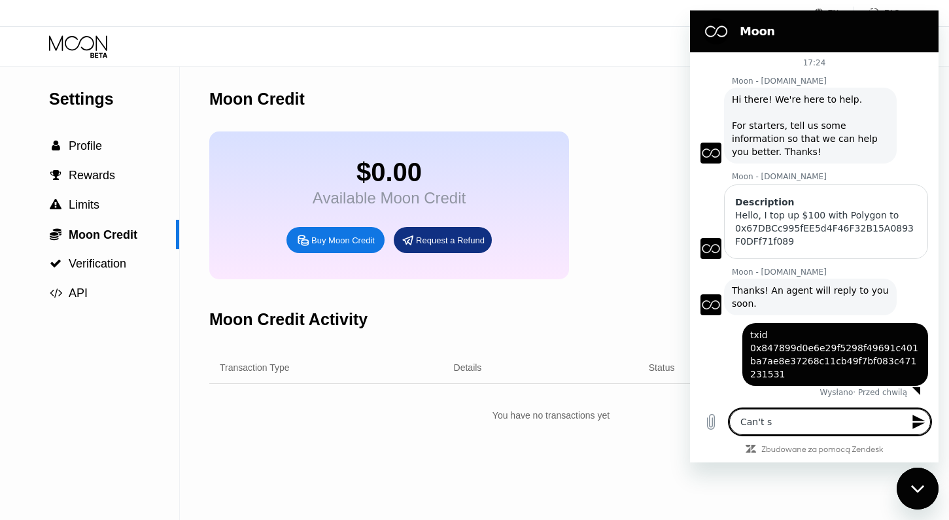
type textarea "x"
type textarea "Can't see"
type textarea "x"
type textarea "Can't see"
type textarea "x"
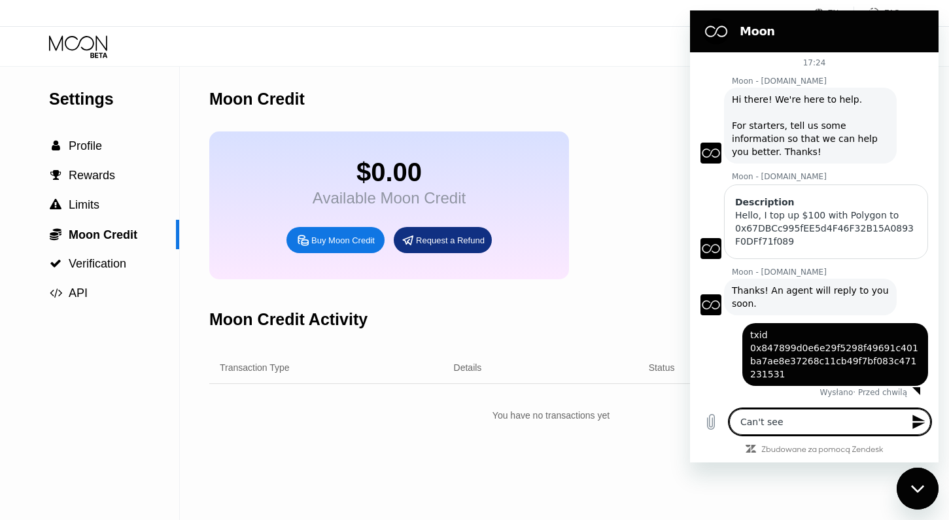
type textarea "Can't see i"
type textarea "x"
type textarea "Can't see it"
type textarea "x"
type textarea "Can't see it"
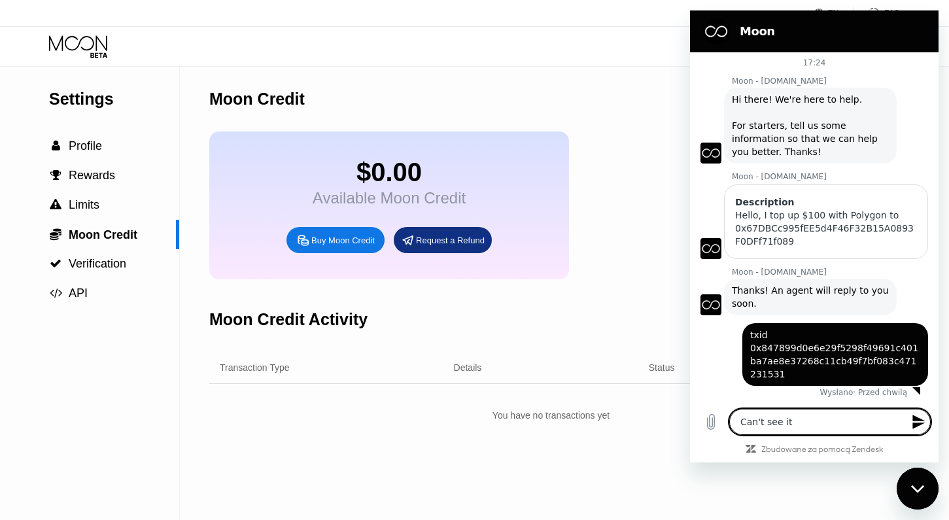
type textarea "x"
type textarea "Can't see it i"
type textarea "x"
type textarea "Can't see it in"
type textarea "x"
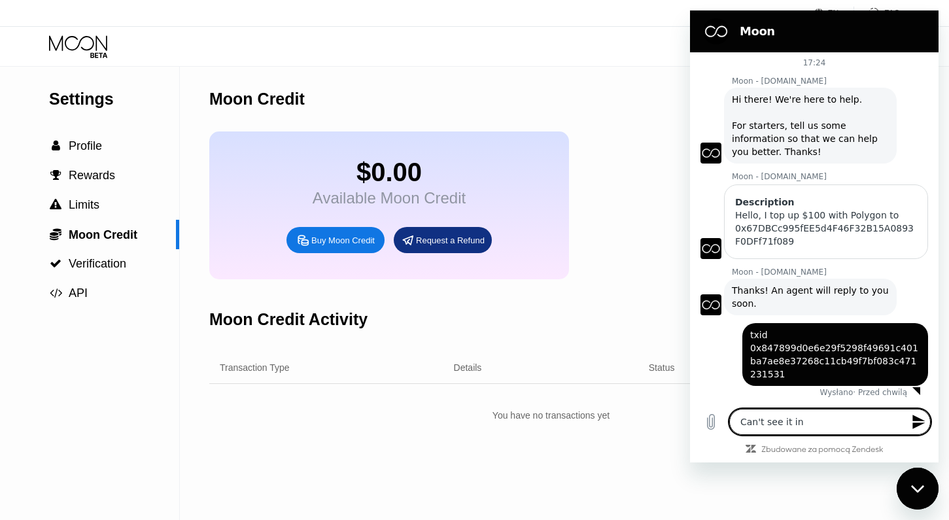
type textarea "Can't see it in"
type textarea "x"
type textarea "Can't see it in a"
type textarea "x"
type textarea "Can't see it in ac"
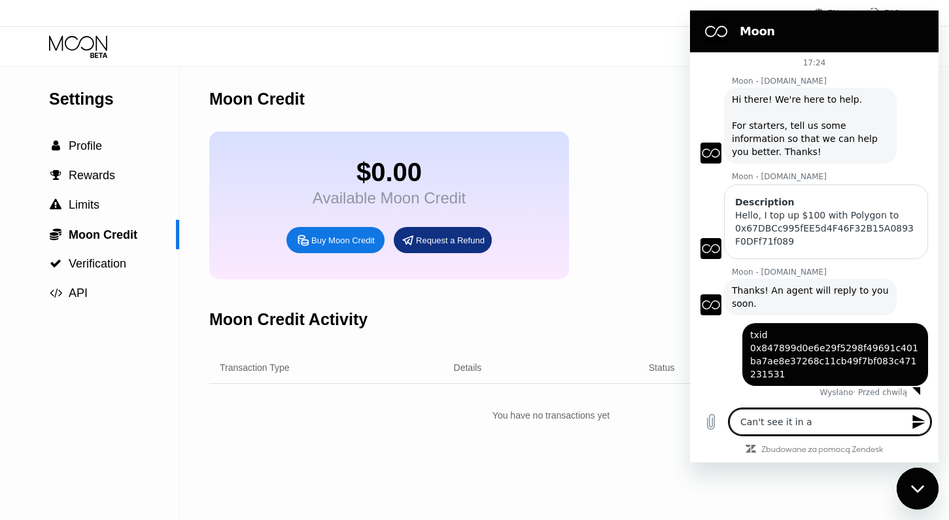
type textarea "x"
type textarea "Can't see it in acc"
type textarea "x"
type textarea "Can't see it in acco"
type textarea "x"
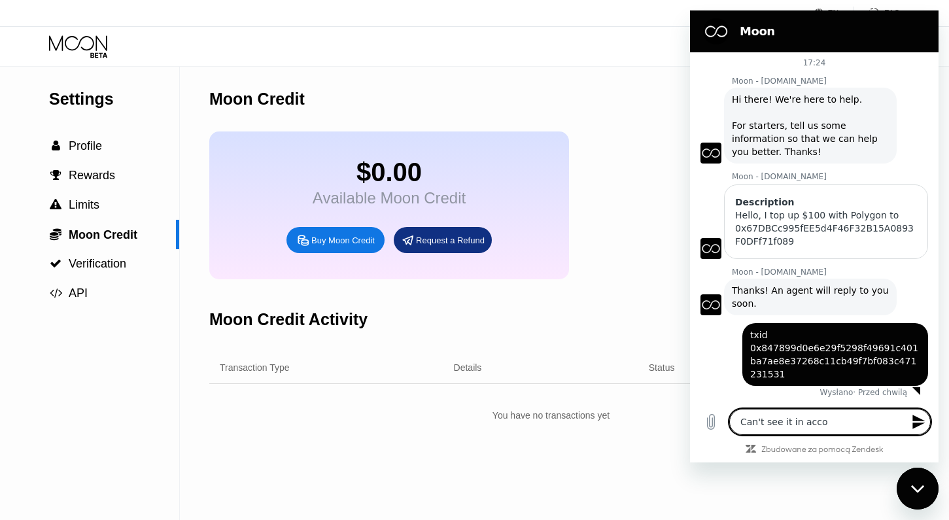
type textarea "Can't see it in accou"
type textarea "x"
type textarea "Can't see it in accoun"
type textarea "x"
type textarea "Can't see it in account"
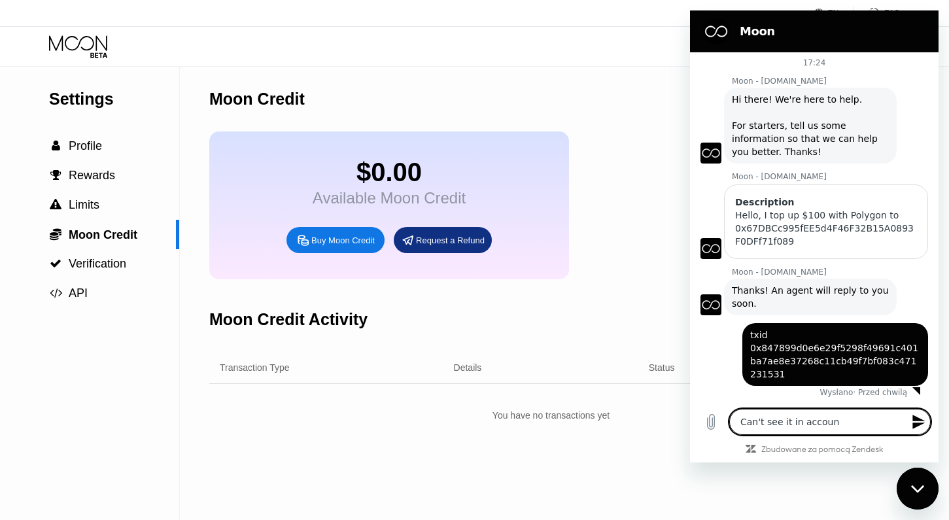
type textarea "x"
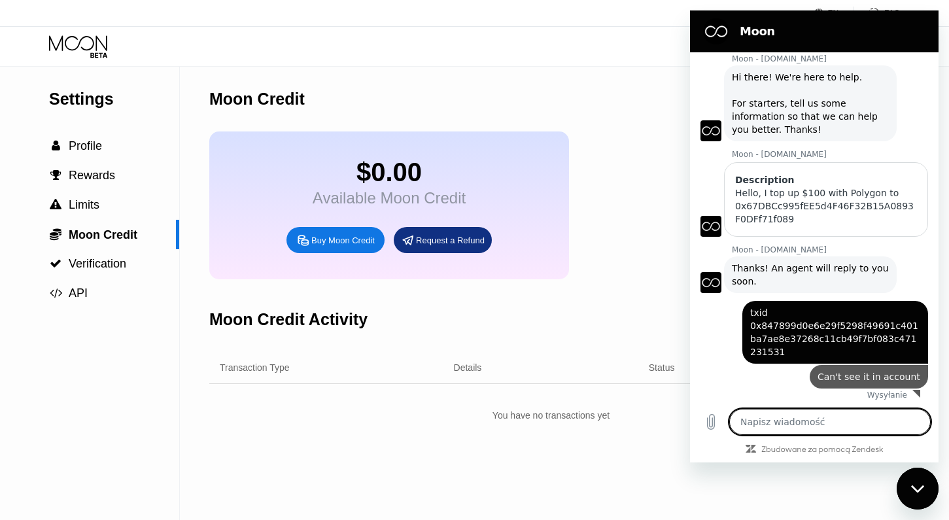
scroll to position [27, 0]
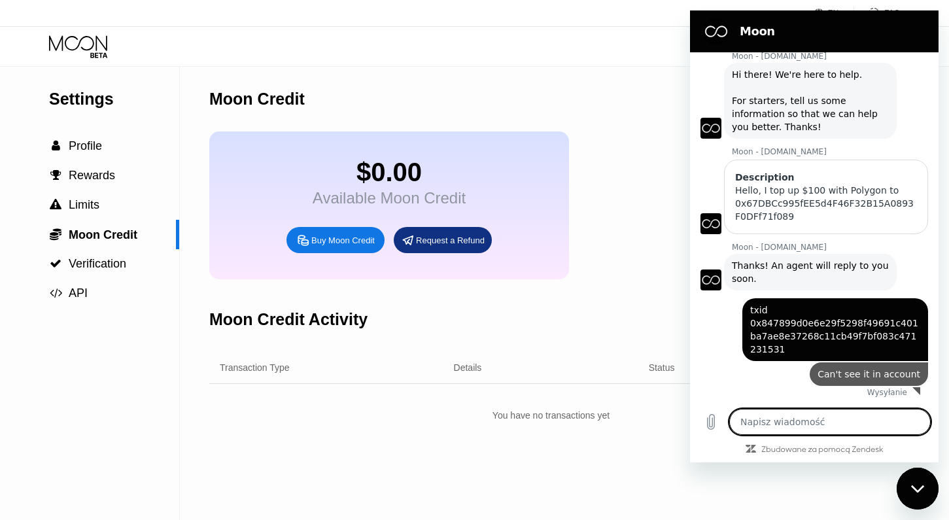
type textarea "x"
click at [614, 101] on div "Moon Credit" at bounding box center [551, 99] width 684 height 65
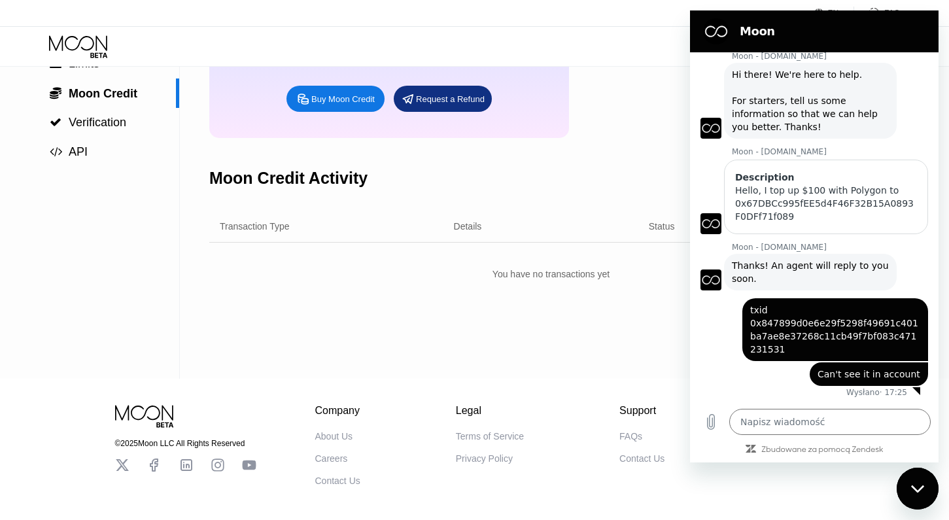
scroll to position [0, 0]
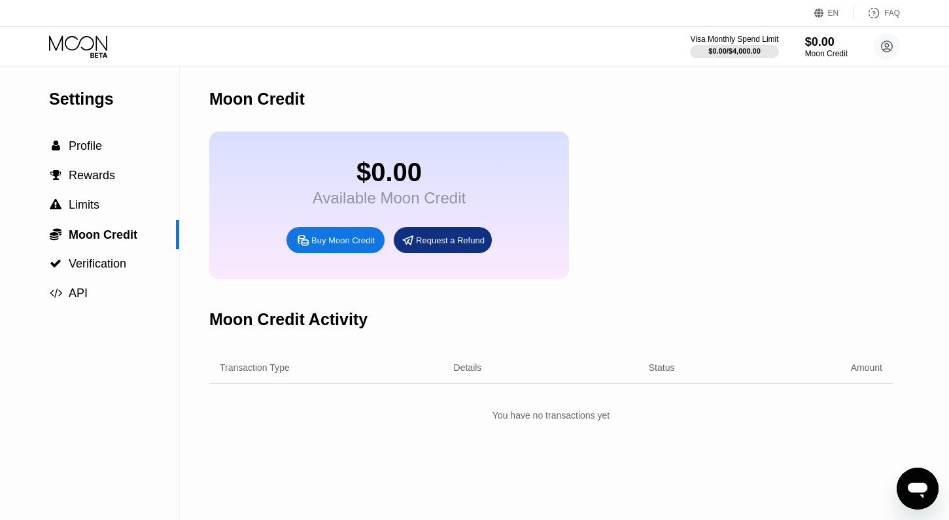
click at [581, 149] on div "$0.00 Available Moon Credit Buy Moon Credit Request a Refund" at bounding box center [551, 205] width 684 height 148
click at [310, 253] on div "Buy Moon Credit" at bounding box center [336, 240] width 98 height 26
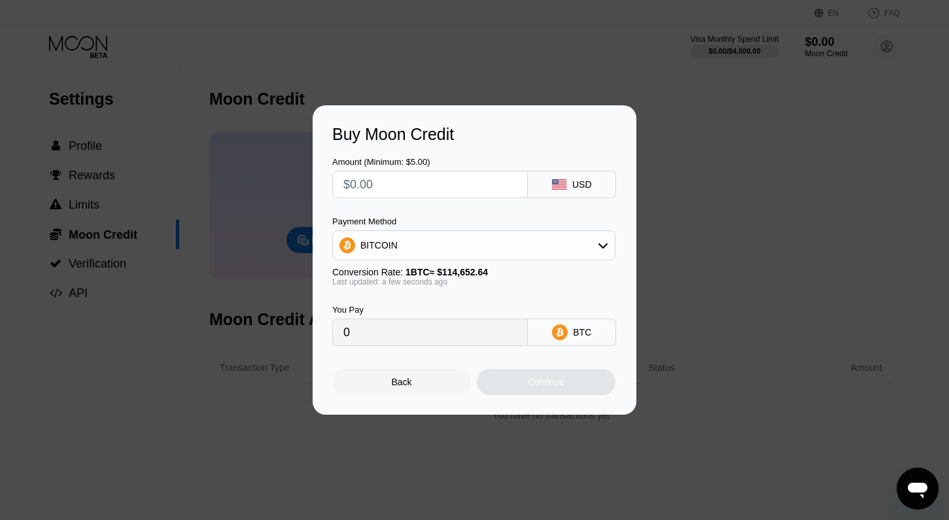
click at [411, 385] on div "Back" at bounding box center [402, 382] width 20 height 10
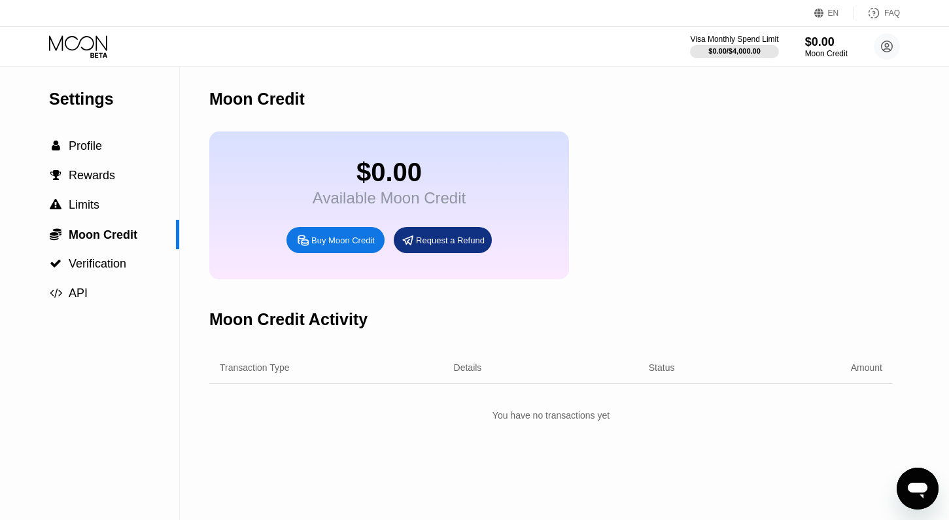
click at [71, 44] on icon at bounding box center [79, 46] width 61 height 23
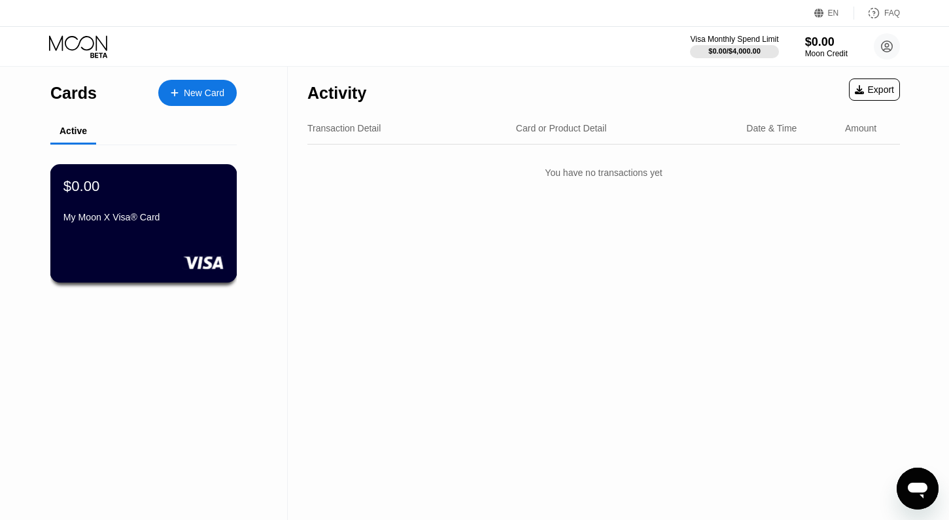
click at [143, 237] on div "$0.00 My Moon X Visa® Card" at bounding box center [143, 223] width 187 height 118
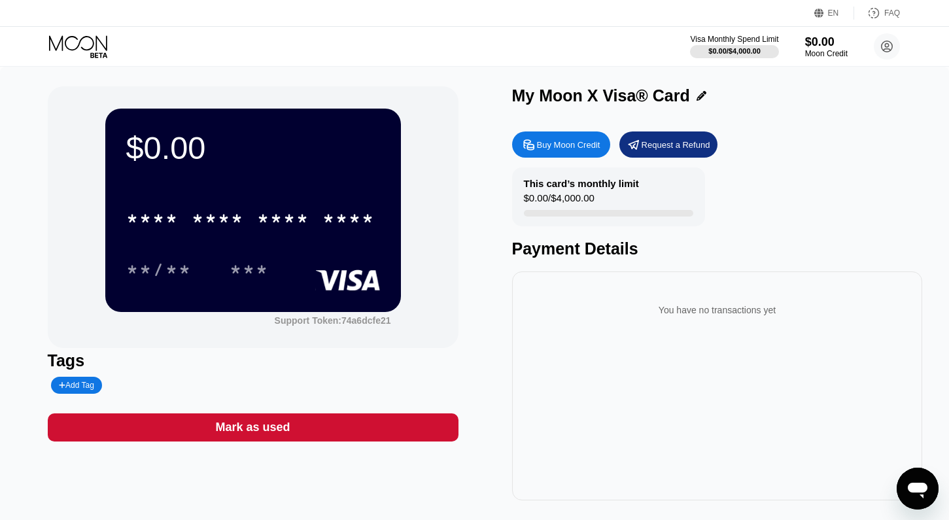
click at [71, 48] on icon at bounding box center [79, 46] width 61 height 23
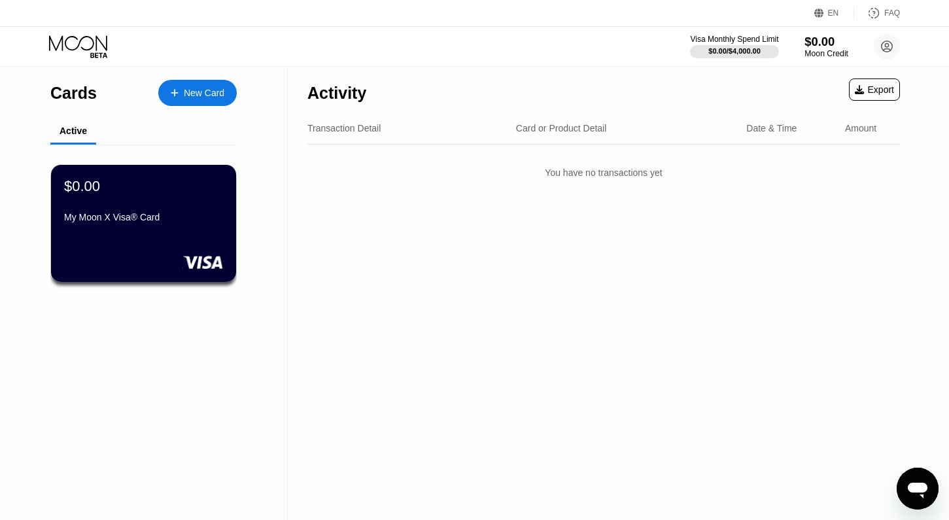
click at [828, 43] on div "$0.00" at bounding box center [827, 42] width 44 height 14
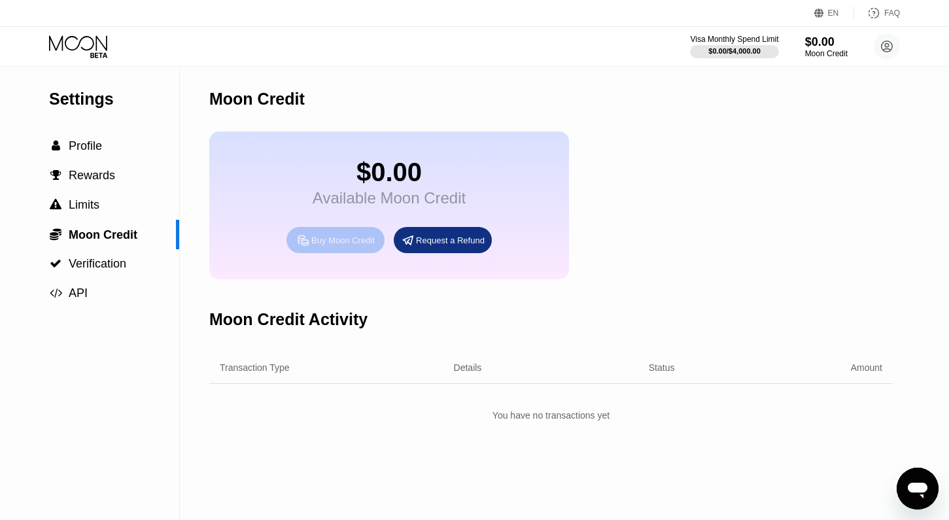
click at [344, 243] on div "Buy Moon Credit" at bounding box center [342, 240] width 63 height 11
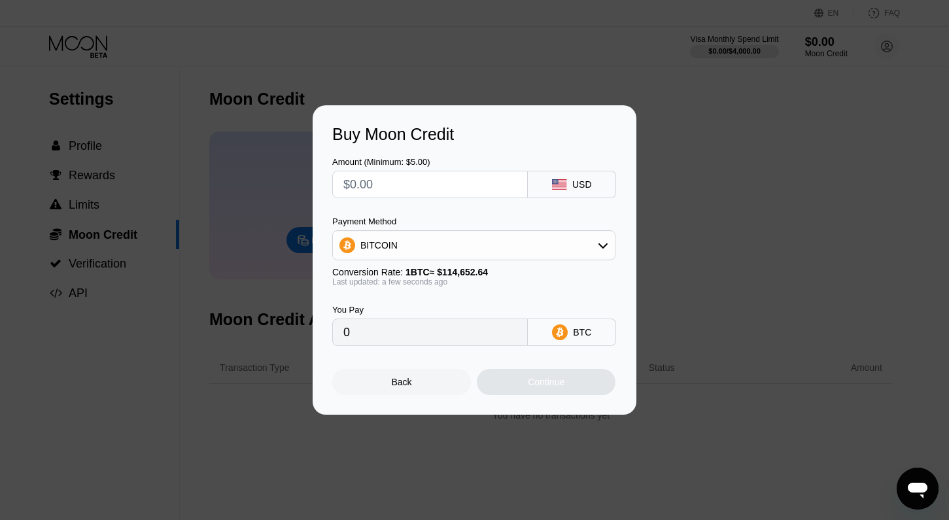
click at [487, 176] on input "text" at bounding box center [429, 184] width 173 height 26
type input "$1"
type input "0.00000873"
type input "$10"
type input "0.00008722"
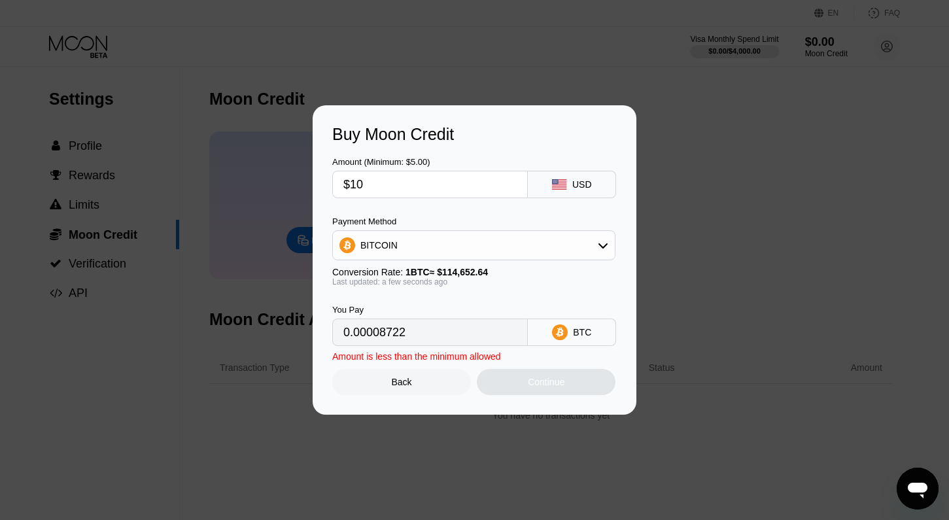
type input "$100"
type input "0.00087220"
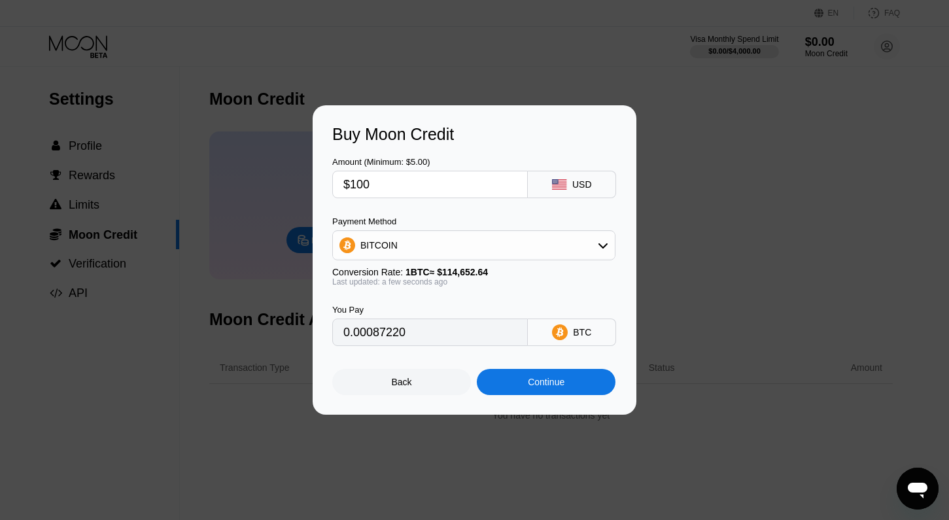
type input "$100"
click at [470, 236] on div "BITCOIN" at bounding box center [474, 245] width 282 height 26
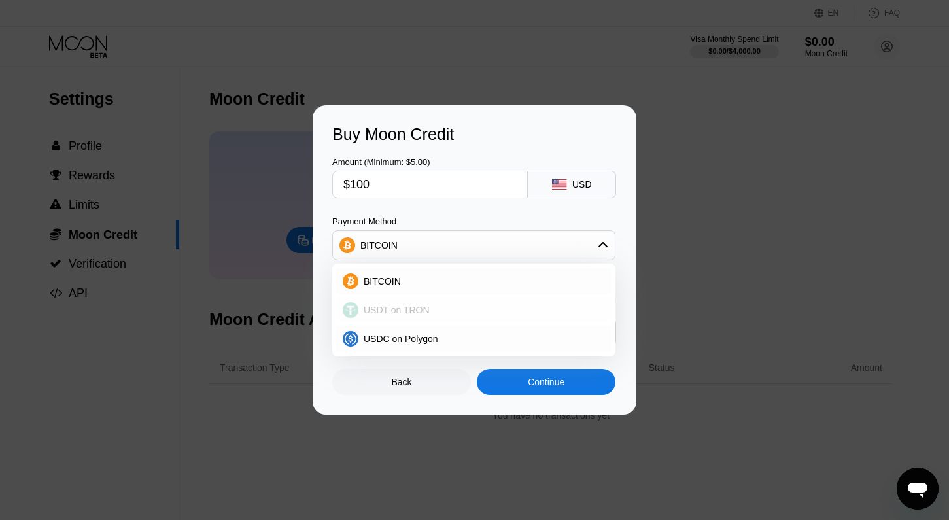
click at [427, 307] on span "USDT on TRON" at bounding box center [397, 310] width 66 height 10
type input "101.01"
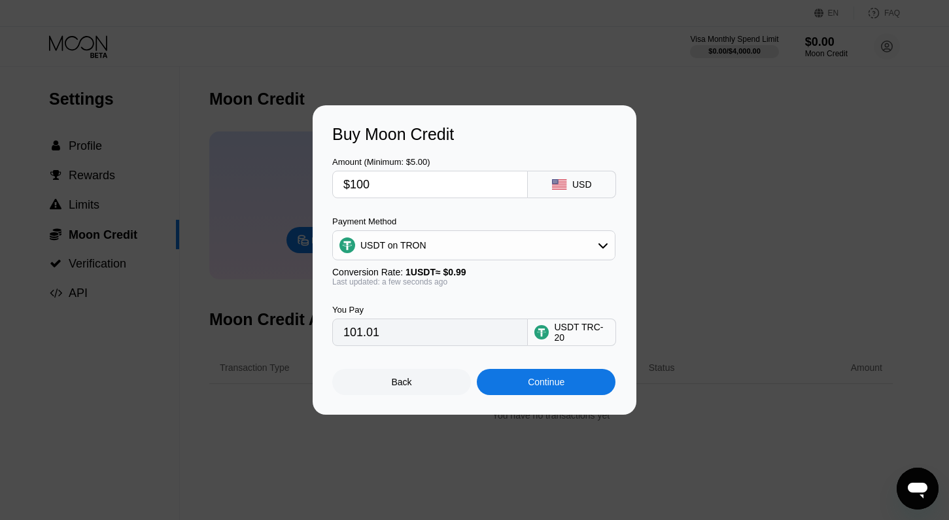
click at [456, 331] on input "101.01" at bounding box center [429, 332] width 173 height 26
click at [553, 383] on div "Continue" at bounding box center [546, 382] width 37 height 10
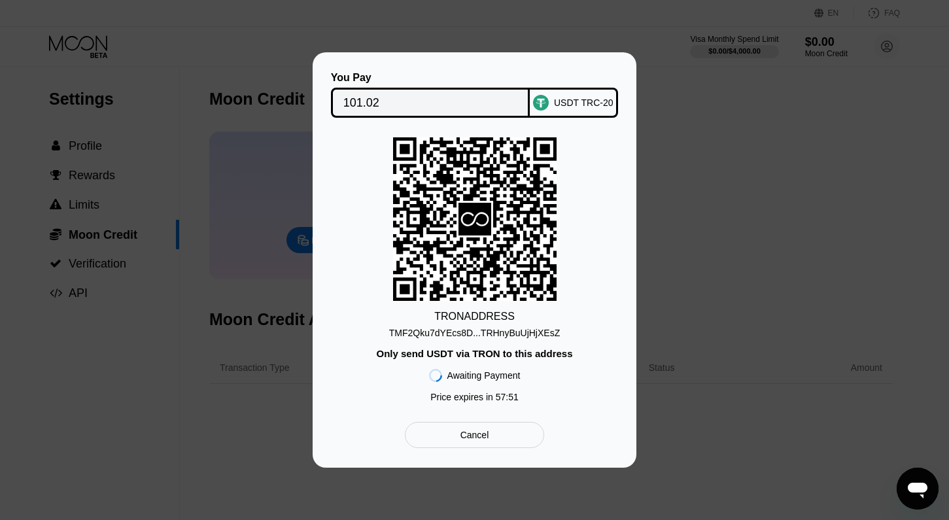
click at [462, 336] on div "TMF2Qku7dYEcs8D...TRHnyBuUjHjXEsZ" at bounding box center [474, 333] width 171 height 10
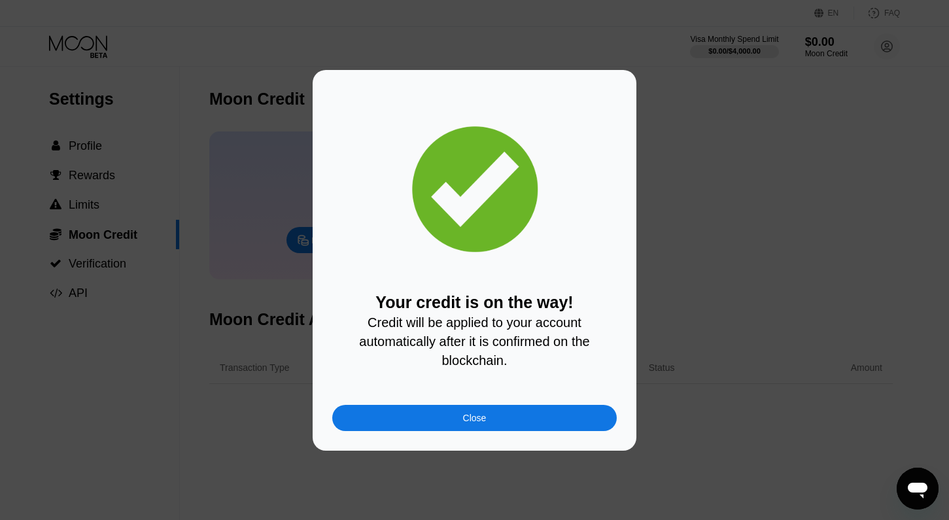
click at [483, 420] on div "Close" at bounding box center [475, 418] width 24 height 10
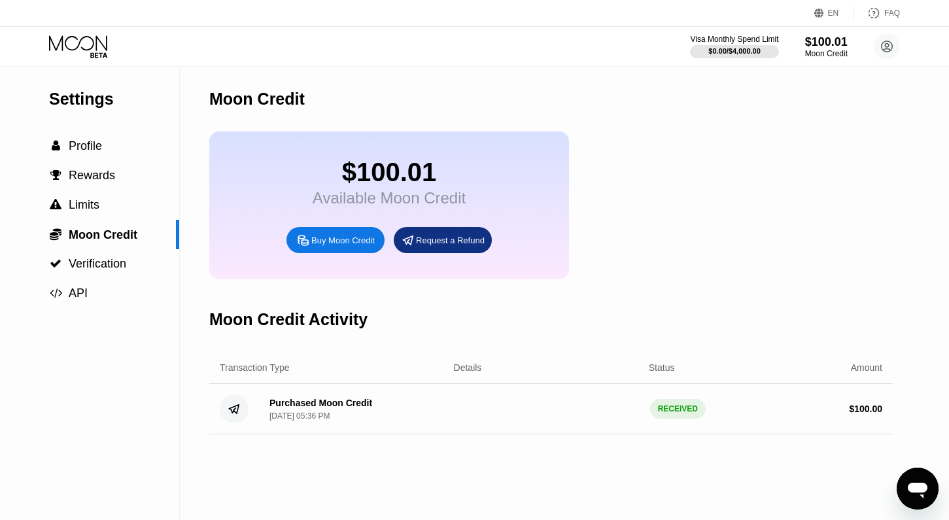
click at [91, 56] on icon at bounding box center [98, 54] width 17 height 5
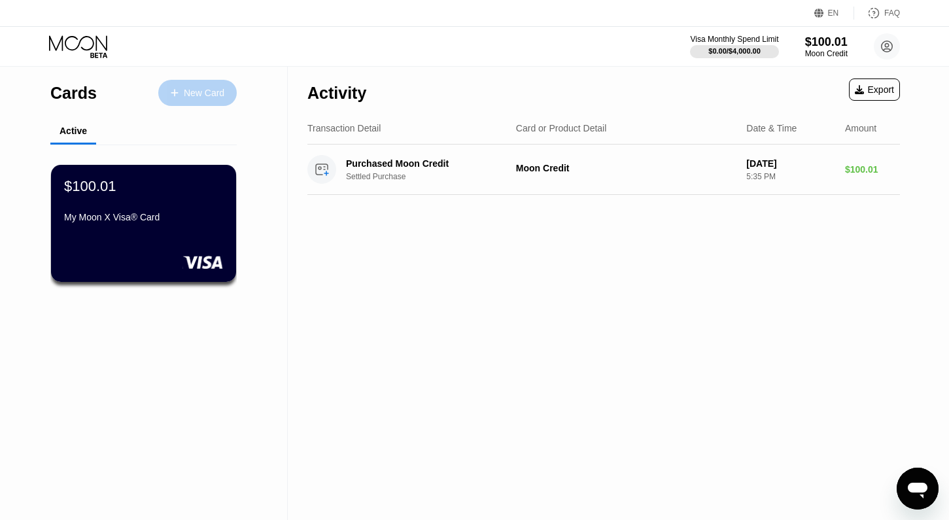
click at [193, 97] on div "New Card" at bounding box center [204, 93] width 41 height 11
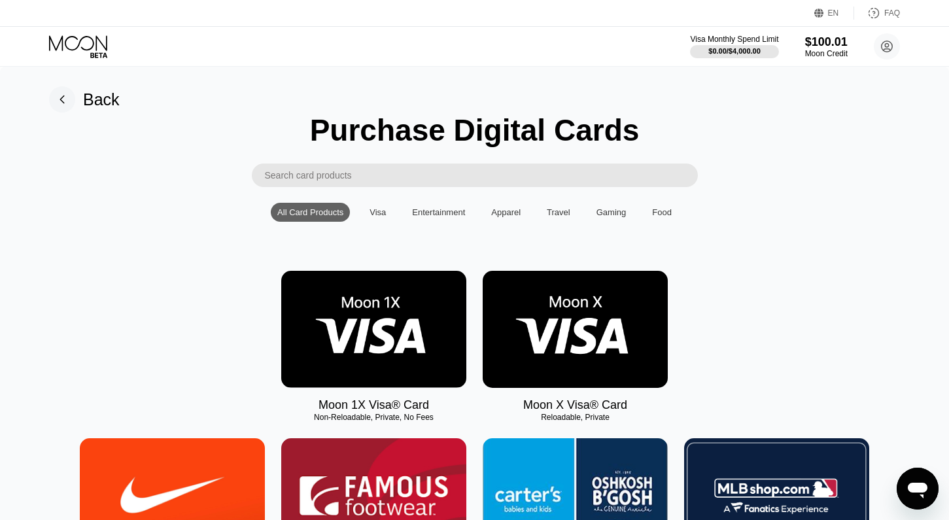
click at [561, 318] on img at bounding box center [575, 329] width 185 height 117
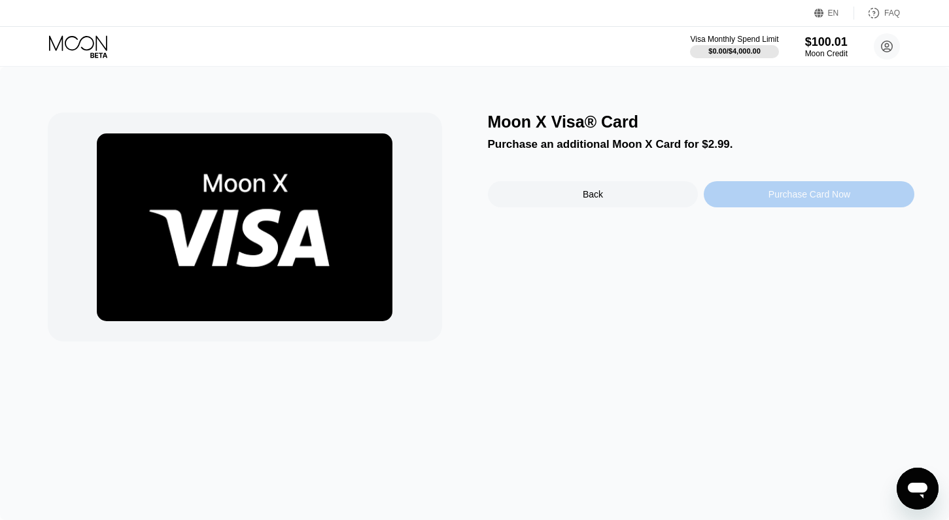
click at [759, 186] on div "Purchase Card Now" at bounding box center [809, 194] width 211 height 26
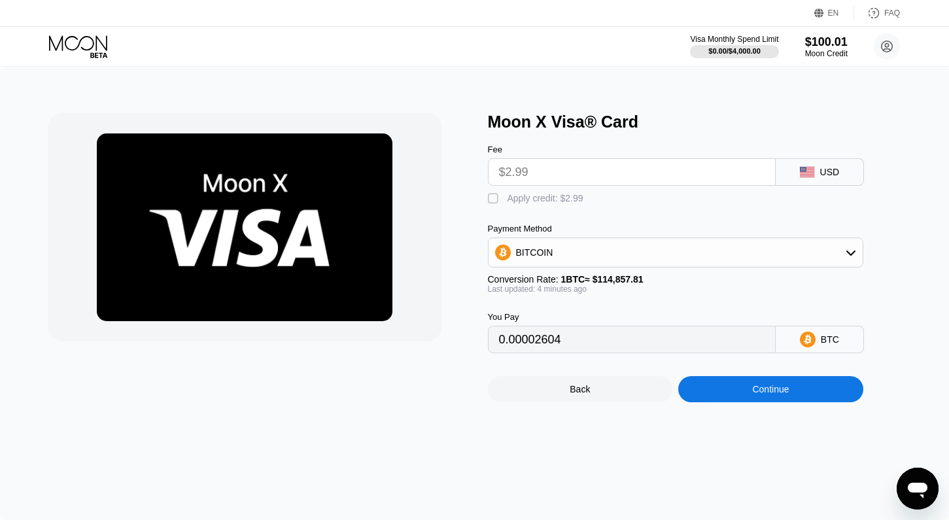
click at [518, 203] on div "Apply credit: $2.99" at bounding box center [546, 198] width 76 height 10
type input "0"
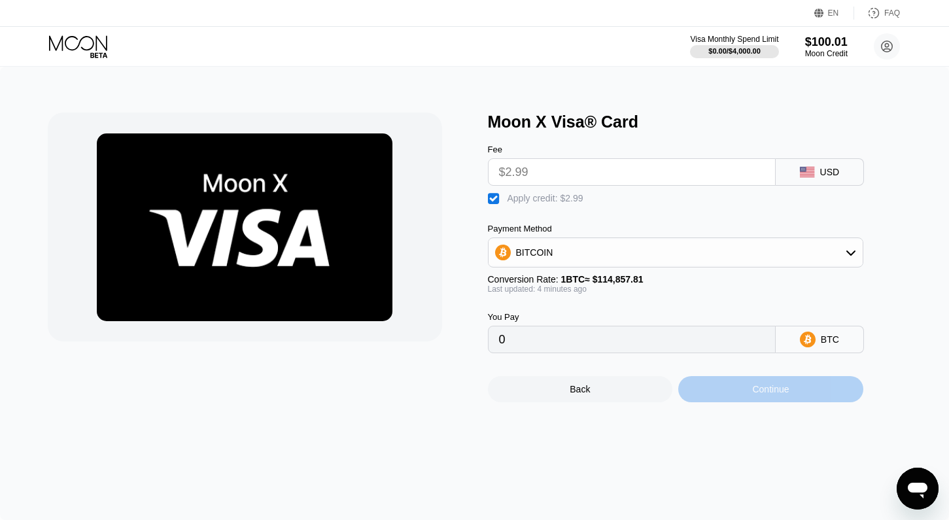
click at [763, 385] on div "Continue" at bounding box center [770, 389] width 37 height 10
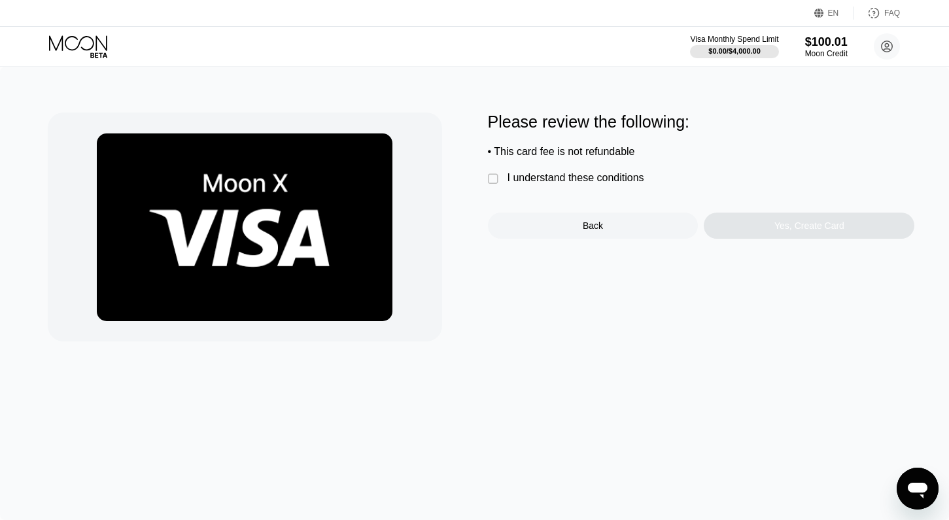
click at [525, 184] on div "I understand these conditions" at bounding box center [576, 178] width 137 height 12
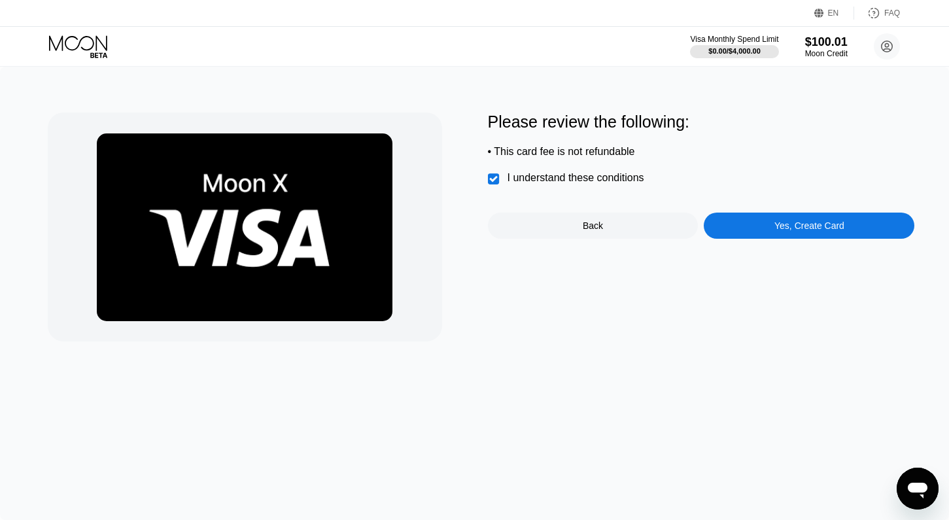
click at [804, 225] on div "Yes, Create Card" at bounding box center [810, 225] width 70 height 10
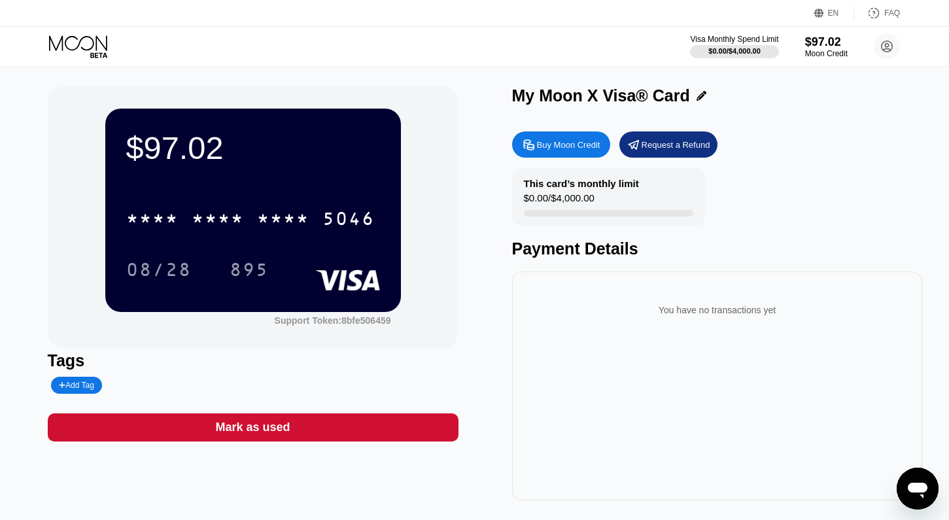
click at [119, 39] on div at bounding box center [89, 46] width 80 height 23
click at [94, 39] on icon at bounding box center [79, 46] width 61 height 23
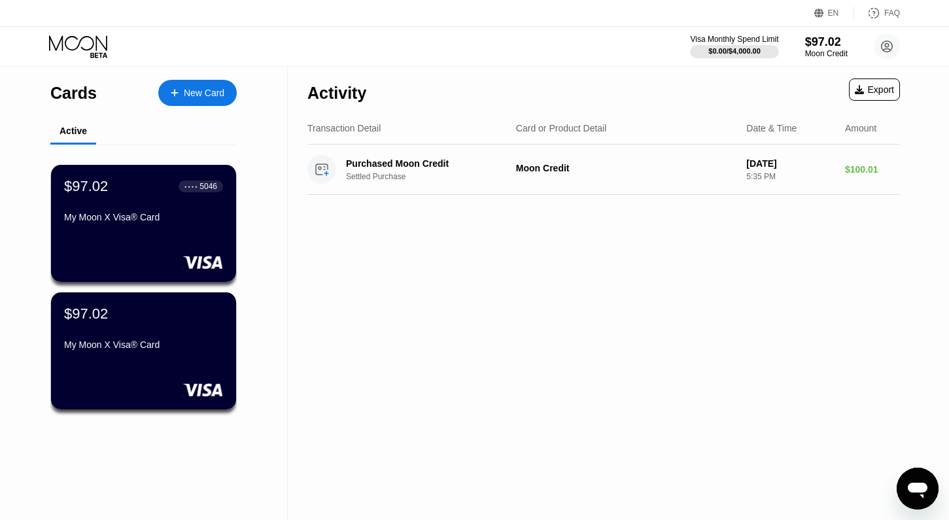
click at [209, 86] on div "New Card" at bounding box center [197, 93] width 79 height 26
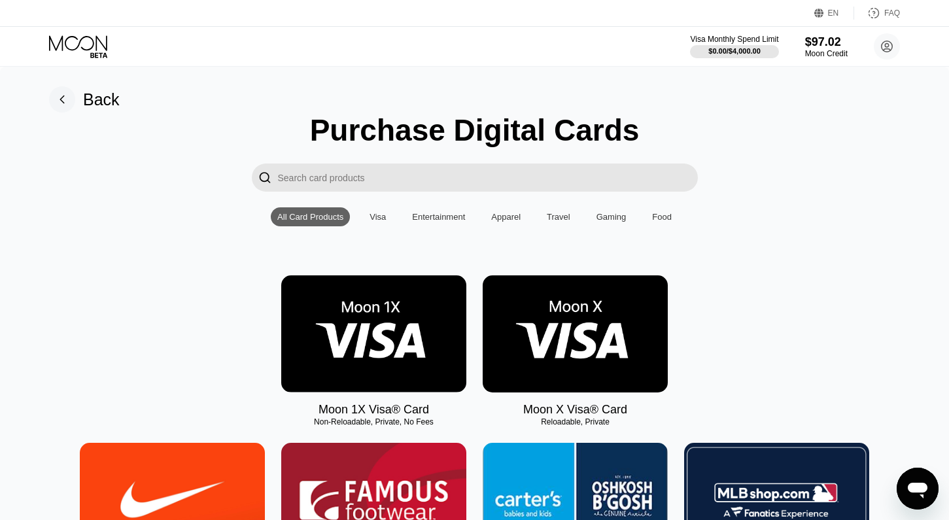
click at [584, 328] on img at bounding box center [575, 333] width 185 height 117
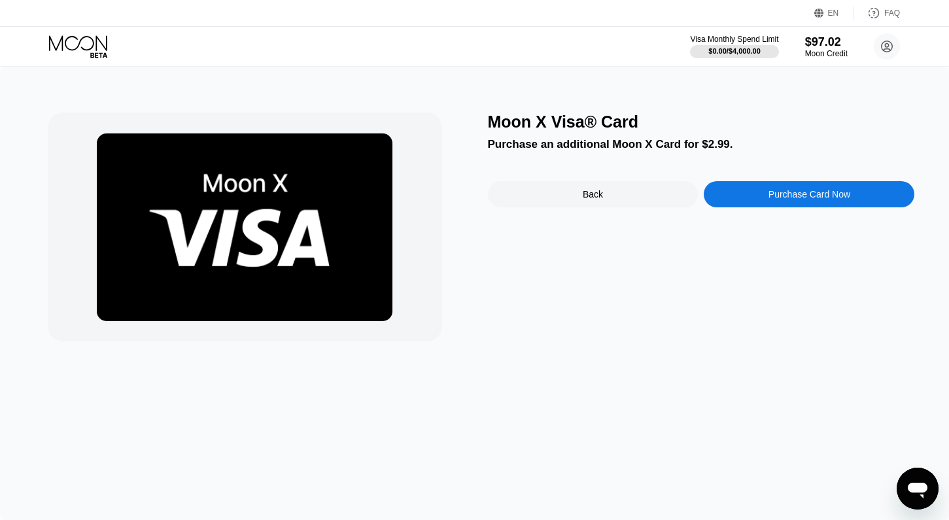
click at [810, 197] on div "Purchase Card Now" at bounding box center [810, 194] width 82 height 10
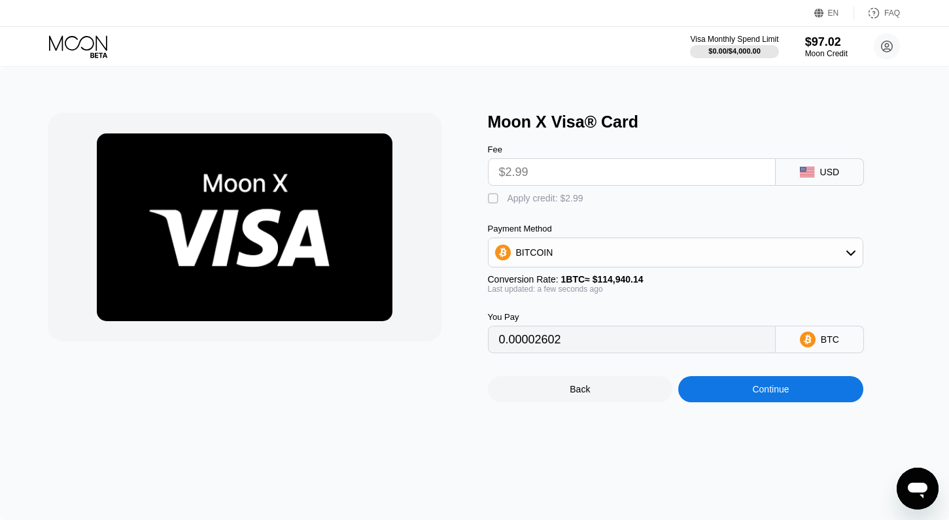
click at [506, 200] on div " Apply credit: $2.99" at bounding box center [539, 198] width 102 height 13
type input "0"
click at [769, 389] on div "Continue" at bounding box center [770, 389] width 37 height 10
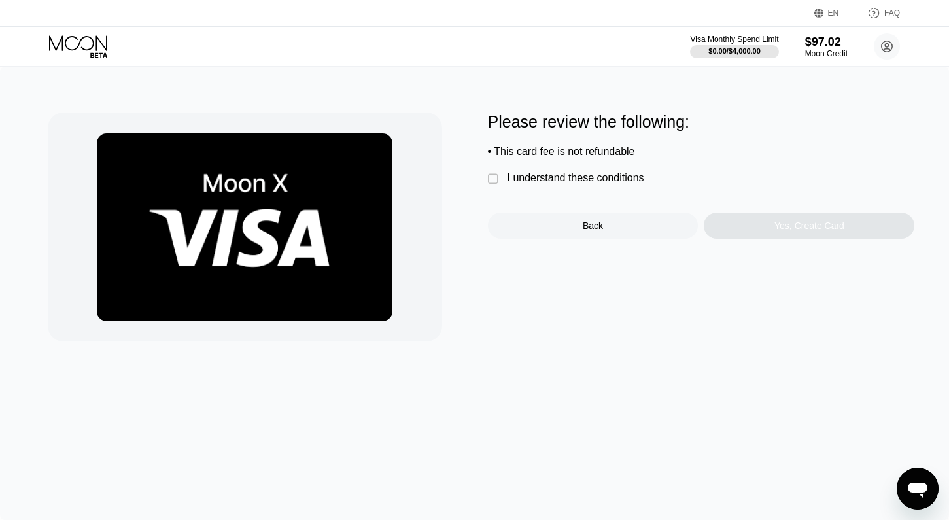
click at [547, 174] on div "I understand these conditions" at bounding box center [576, 178] width 137 height 12
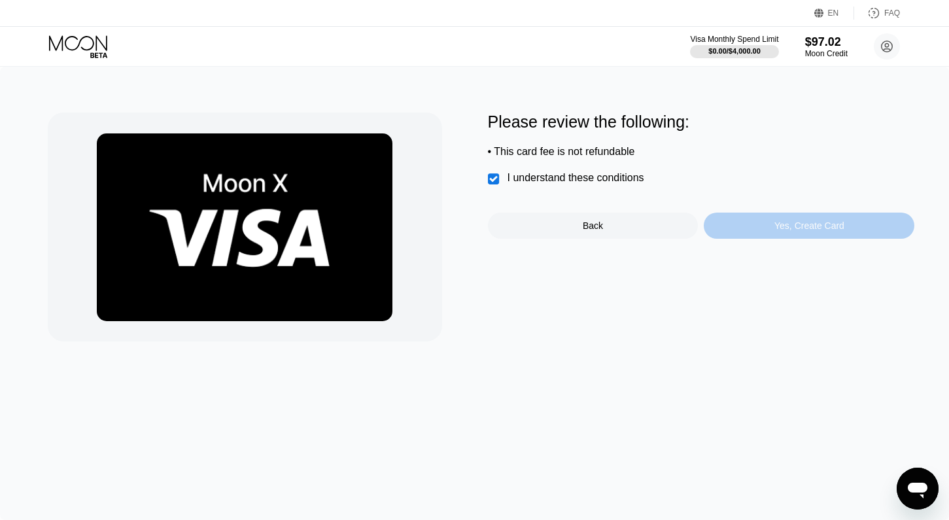
click at [789, 219] on div "Yes, Create Card" at bounding box center [809, 226] width 211 height 26
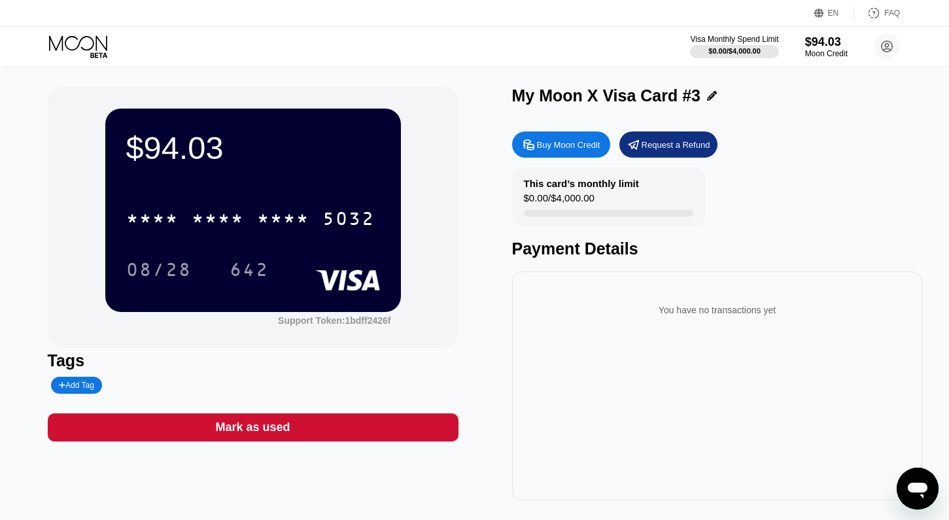
click at [83, 43] on icon at bounding box center [79, 46] width 61 height 23
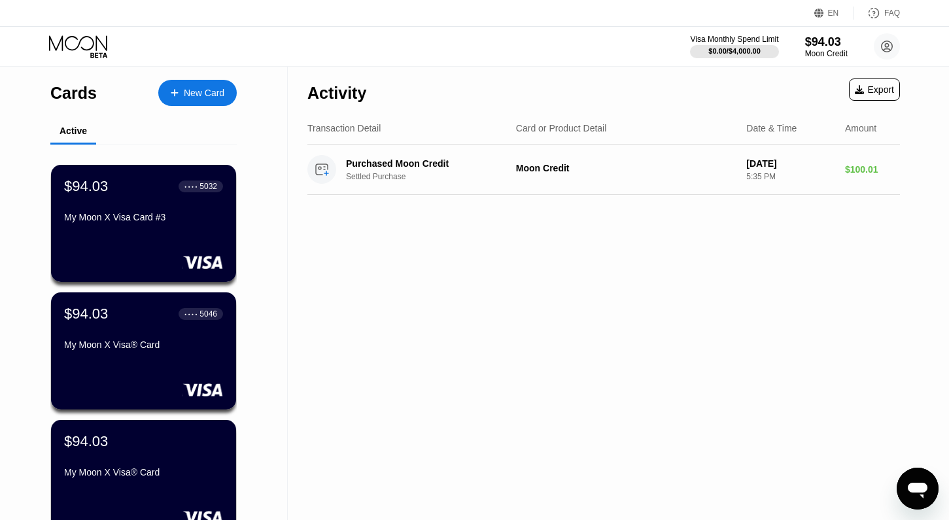
click at [209, 93] on div "New Card" at bounding box center [204, 93] width 41 height 11
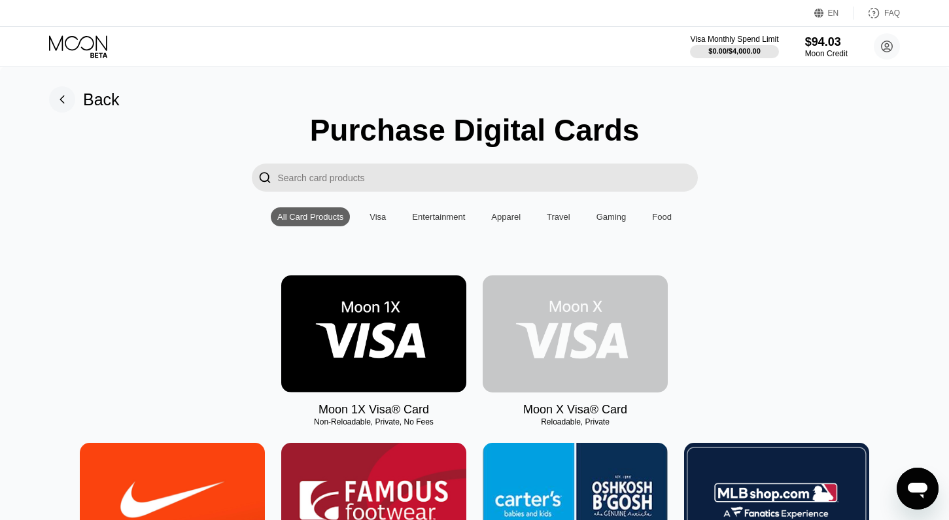
click at [549, 309] on img at bounding box center [575, 333] width 185 height 117
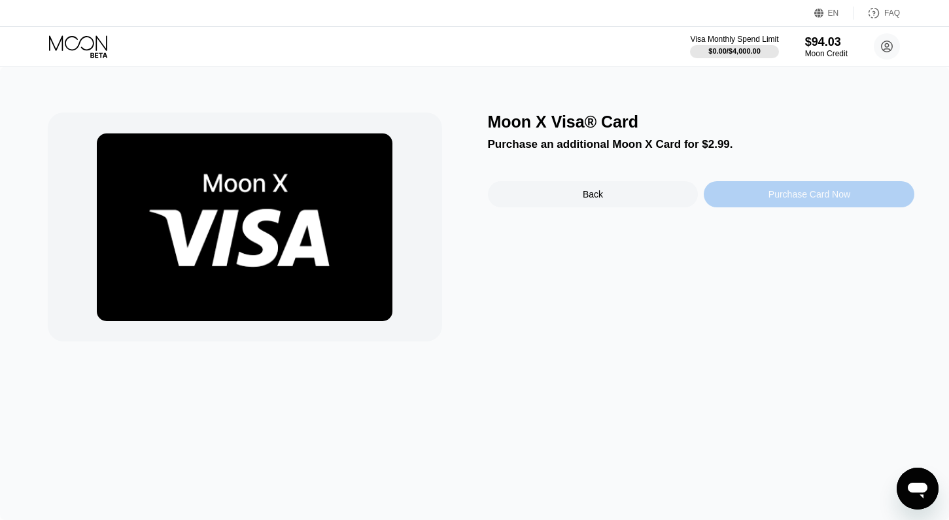
click at [781, 188] on div "Purchase Card Now" at bounding box center [809, 194] width 211 height 26
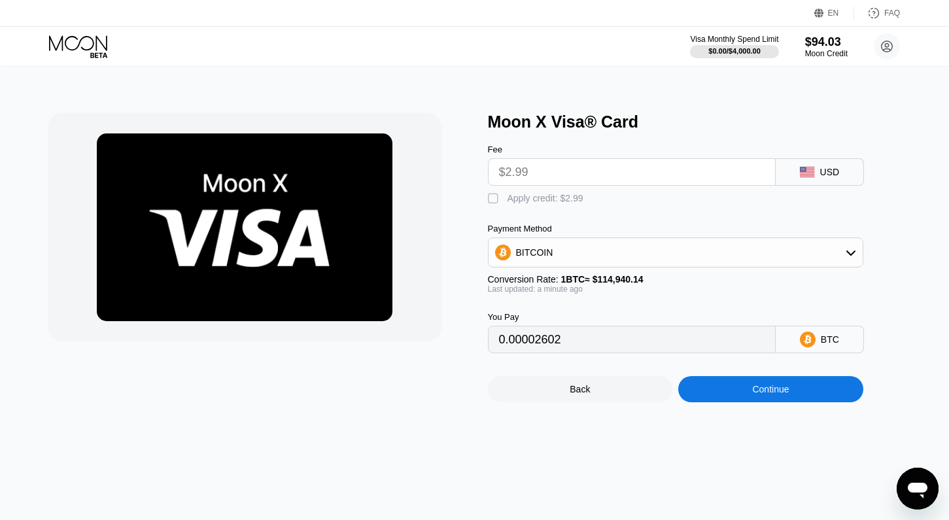
click at [489, 199] on div "" at bounding box center [494, 198] width 13 height 13
type input "0"
click at [775, 387] on div "Continue" at bounding box center [770, 389] width 37 height 10
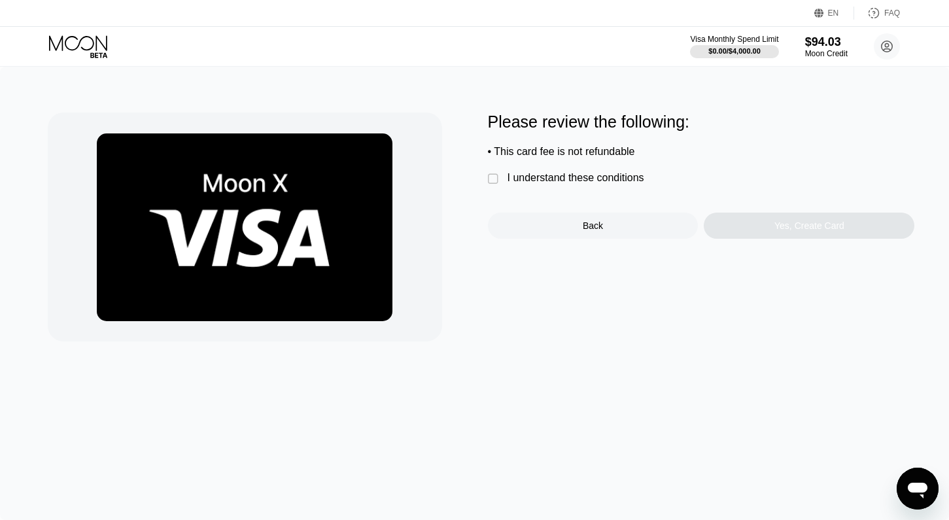
click at [83, 54] on icon at bounding box center [79, 46] width 61 height 23
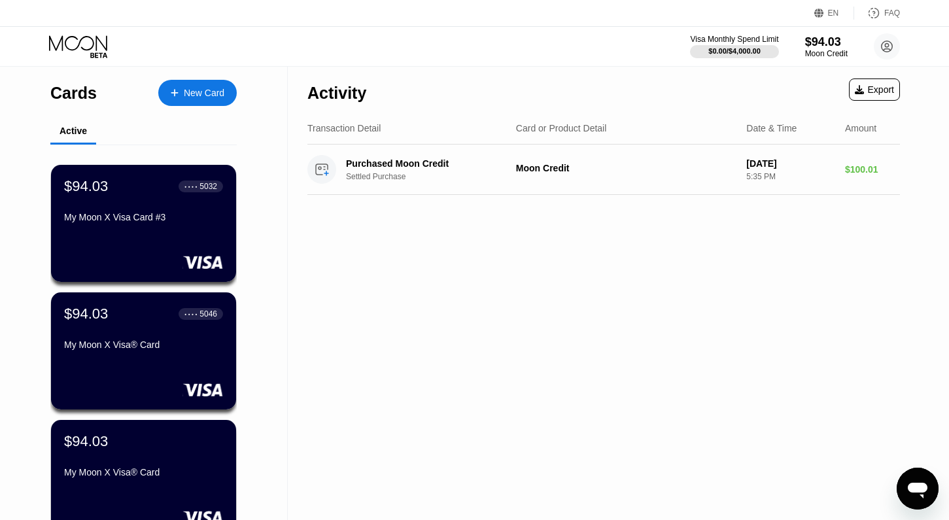
click at [203, 86] on div "New Card" at bounding box center [197, 93] width 79 height 26
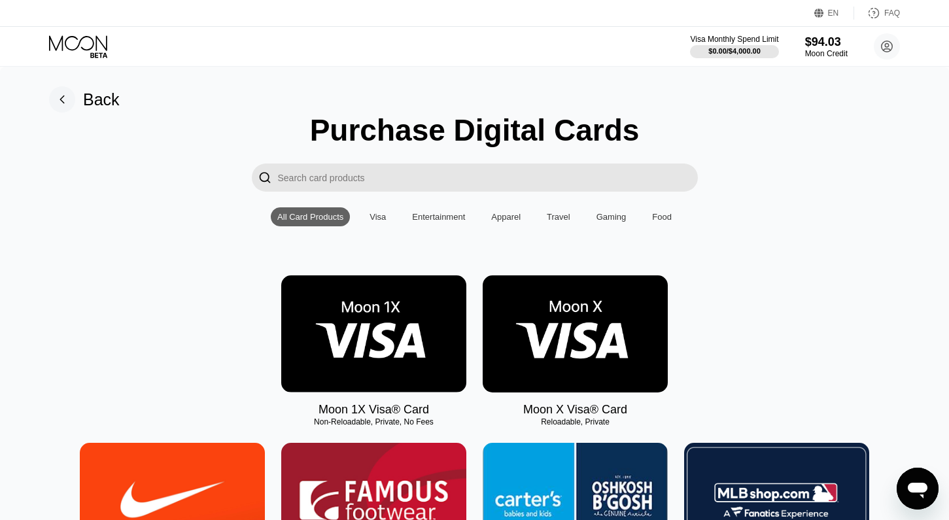
click at [623, 338] on img at bounding box center [575, 333] width 185 height 117
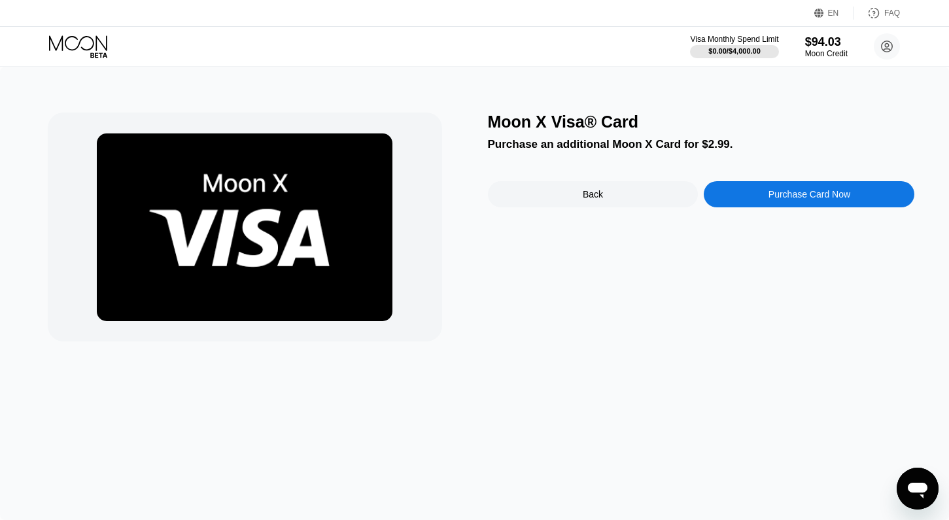
click at [758, 194] on div "Purchase Card Now" at bounding box center [809, 194] width 211 height 26
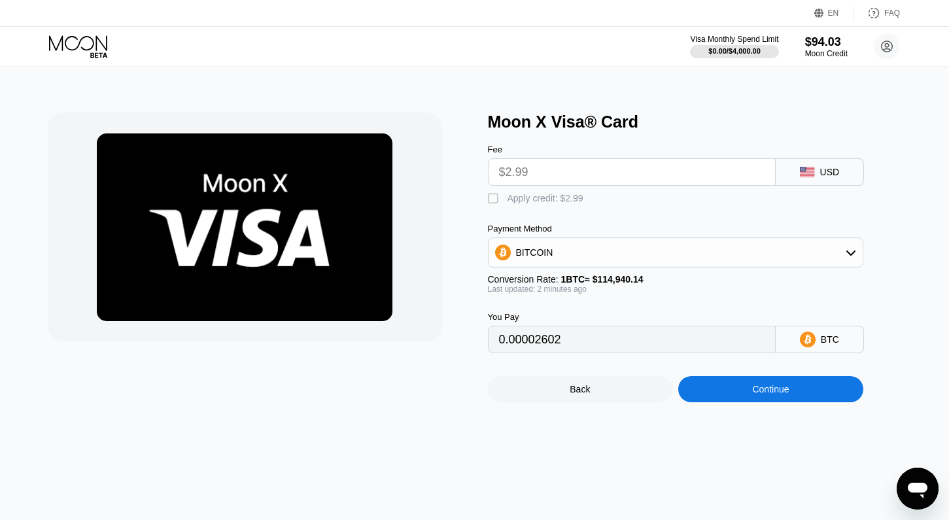
click at [492, 201] on div "" at bounding box center [494, 198] width 13 height 13
type input "0"
click at [788, 387] on div "Continue" at bounding box center [770, 389] width 37 height 10
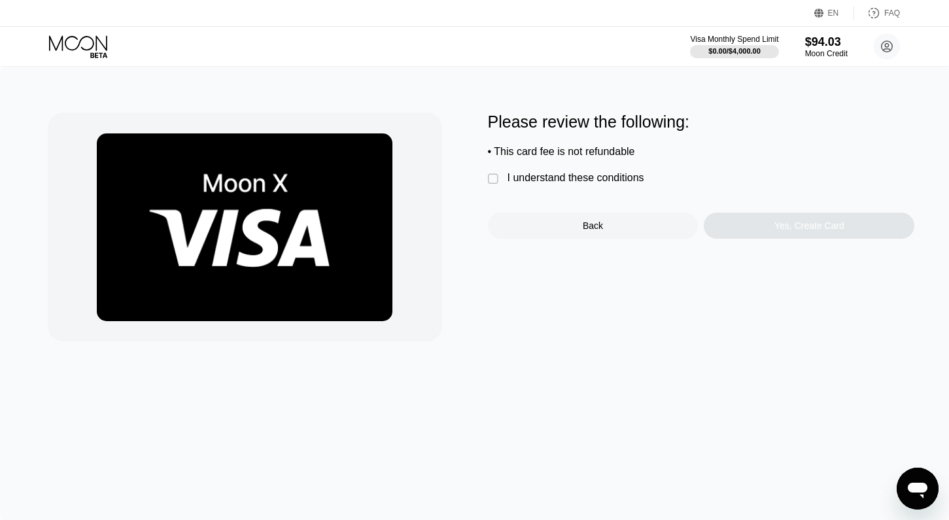
click at [571, 179] on div "I understand these conditions" at bounding box center [576, 178] width 137 height 12
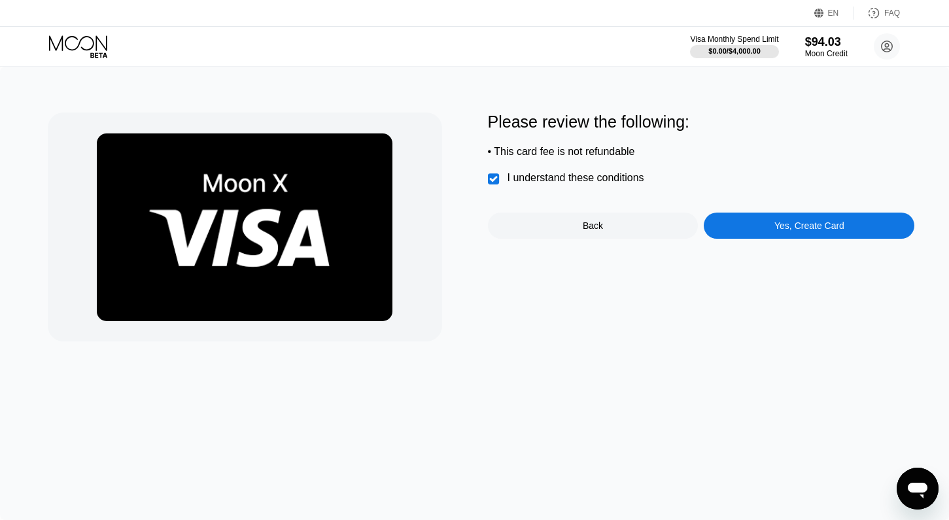
click at [797, 226] on div "Yes, Create Card" at bounding box center [810, 225] width 70 height 10
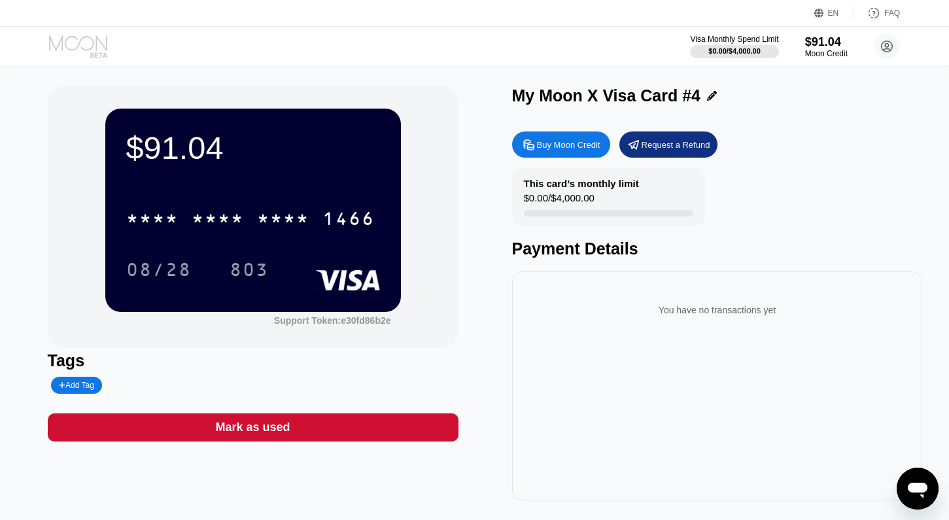
click at [84, 44] on icon at bounding box center [79, 46] width 61 height 23
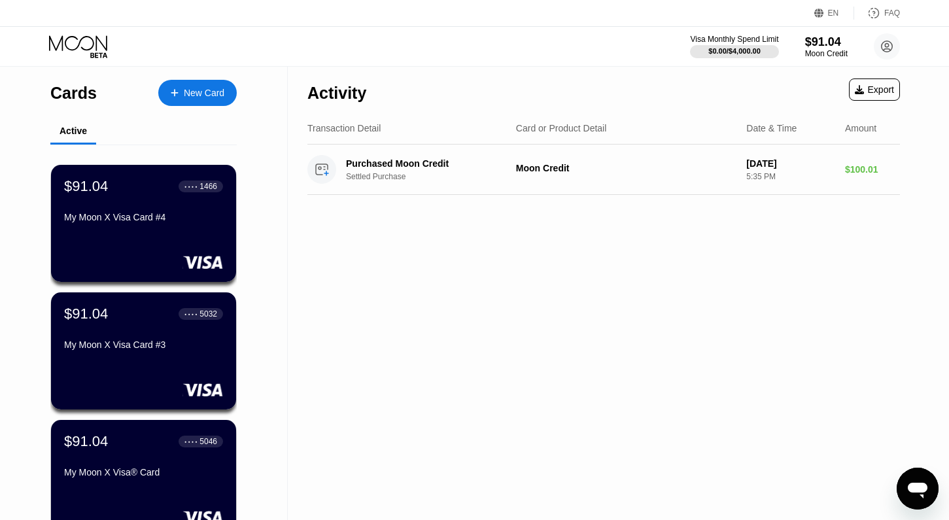
click at [202, 88] on div "New Card" at bounding box center [204, 93] width 41 height 11
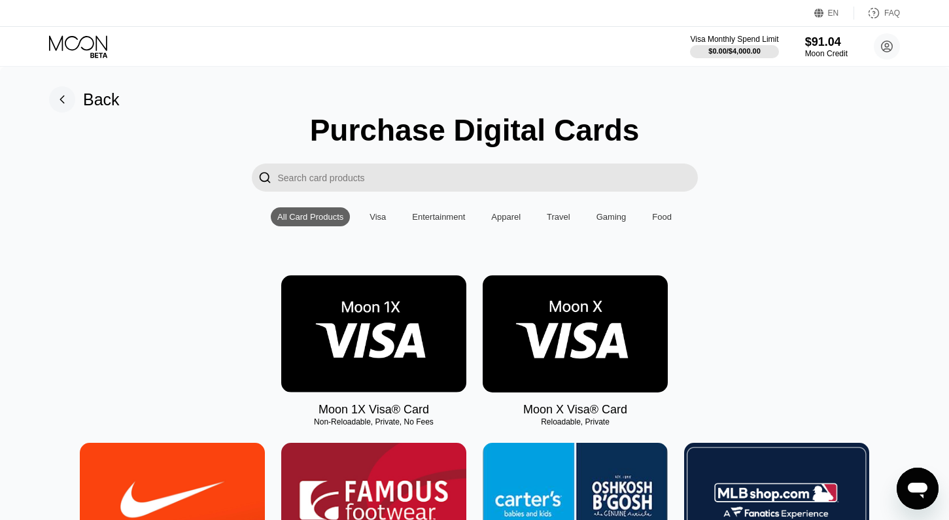
click at [540, 314] on img at bounding box center [575, 333] width 185 height 117
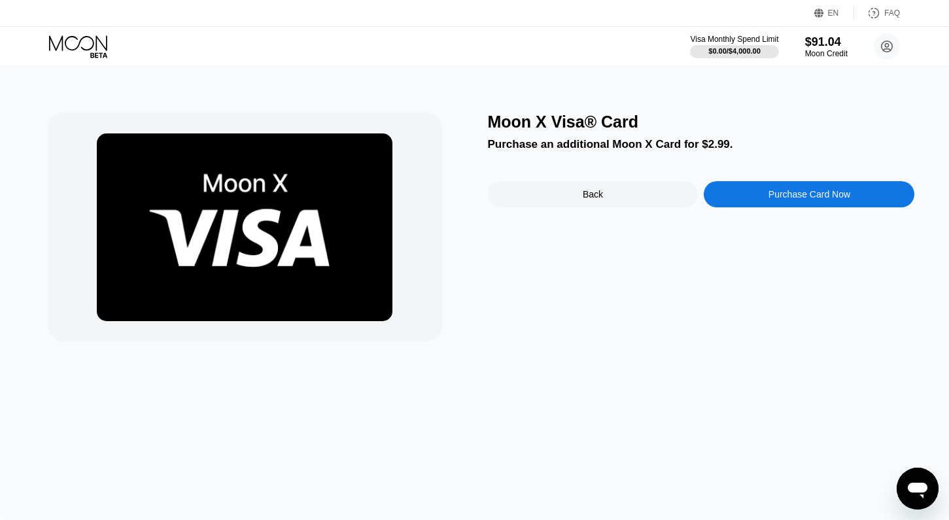
click at [746, 198] on div "Purchase Card Now" at bounding box center [809, 194] width 211 height 26
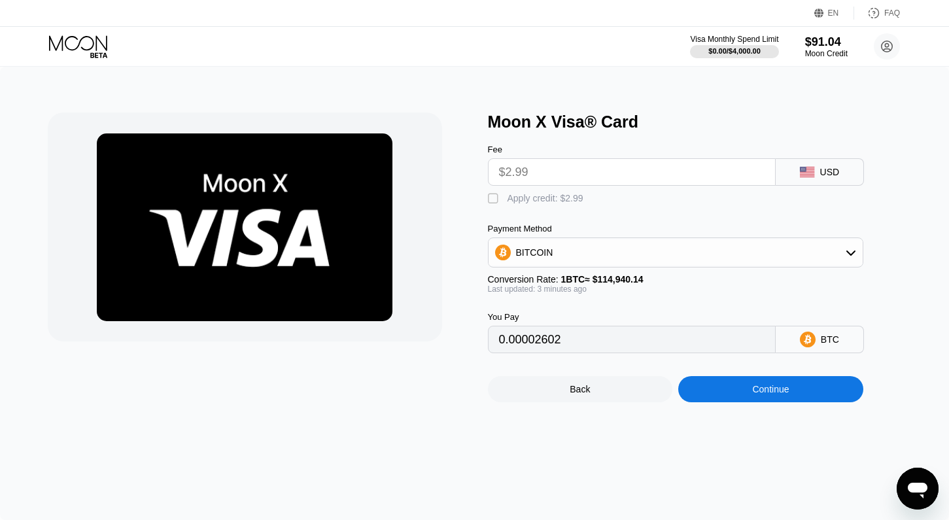
click at [497, 194] on div "" at bounding box center [494, 198] width 13 height 13
type input "0"
click at [798, 399] on div "Continue" at bounding box center [770, 389] width 185 height 26
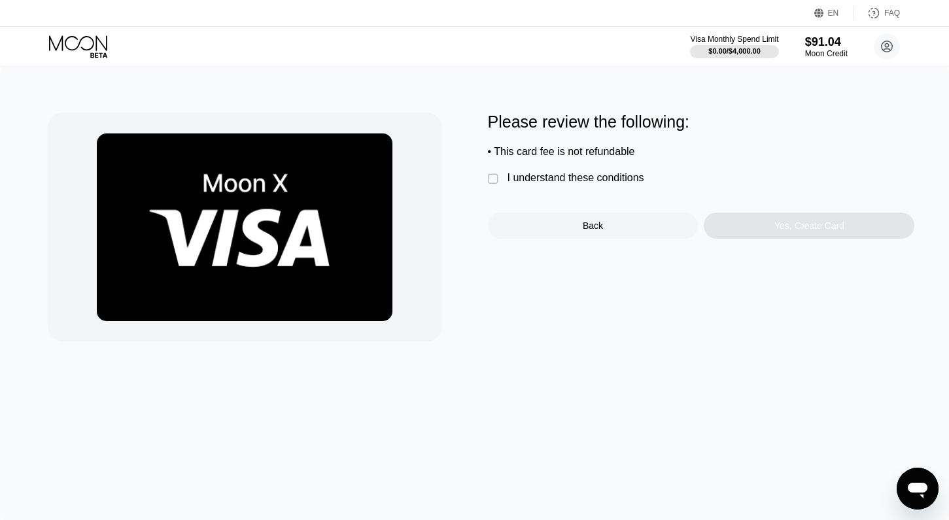
click at [540, 188] on div "Please review the following: • This card fee is not refundable  I understand t…" at bounding box center [701, 176] width 427 height 126
click at [540, 186] on div " I understand these conditions" at bounding box center [569, 179] width 163 height 14
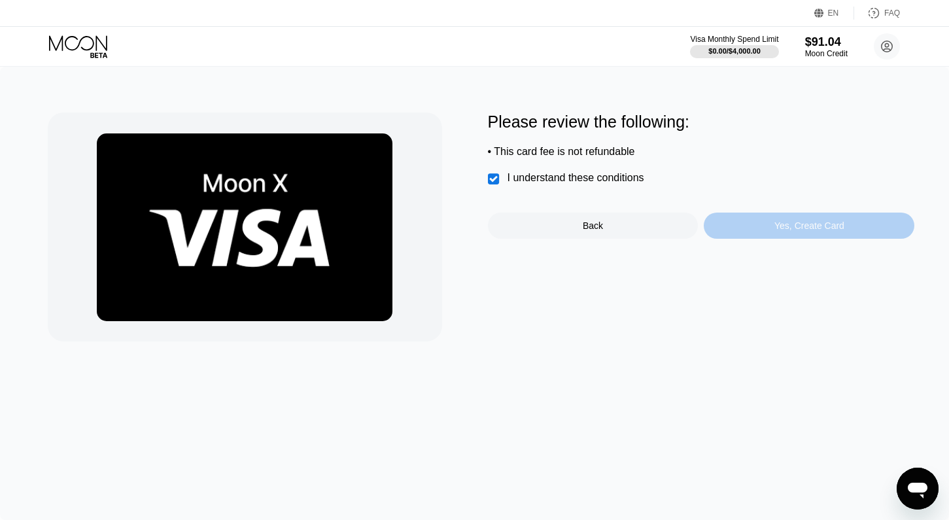
click at [769, 235] on div "Yes, Create Card" at bounding box center [809, 226] width 211 height 26
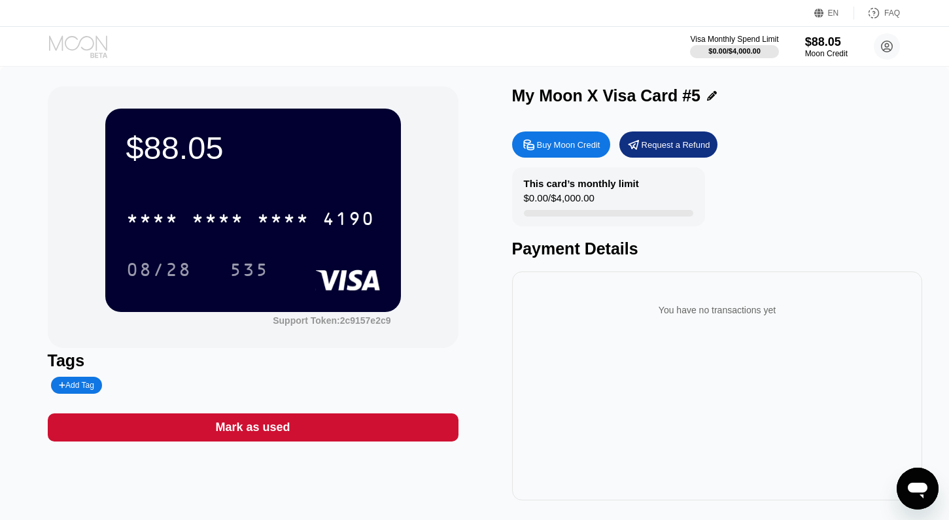
click at [92, 46] on icon at bounding box center [78, 42] width 58 height 15
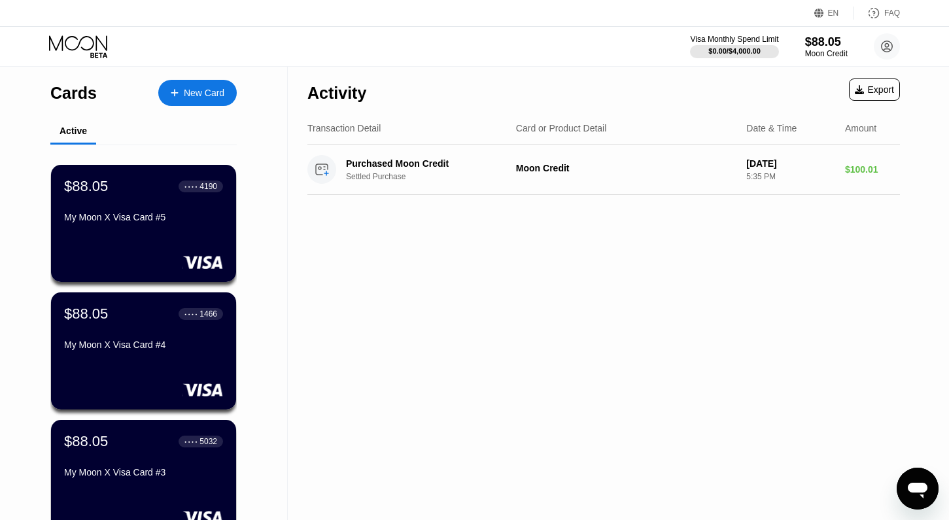
click at [200, 90] on div "New Card" at bounding box center [204, 93] width 41 height 11
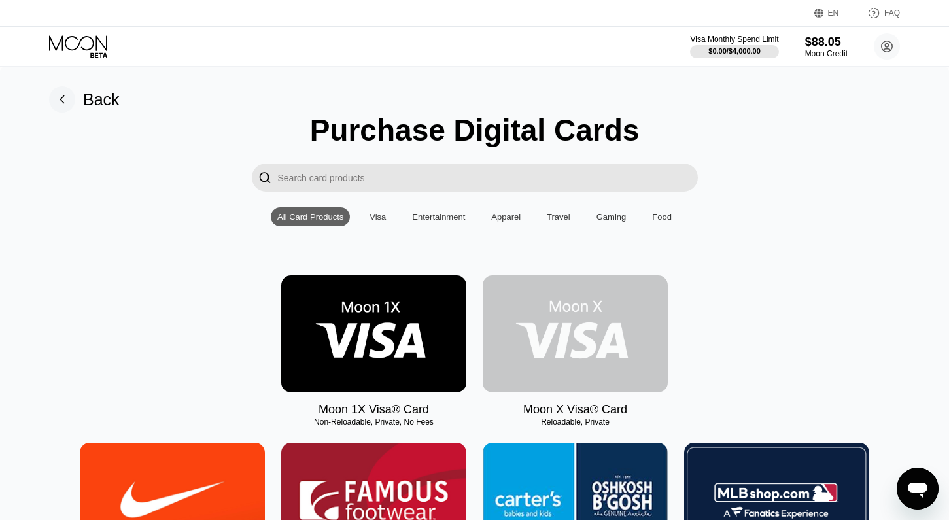
click at [546, 289] on img at bounding box center [575, 333] width 185 height 117
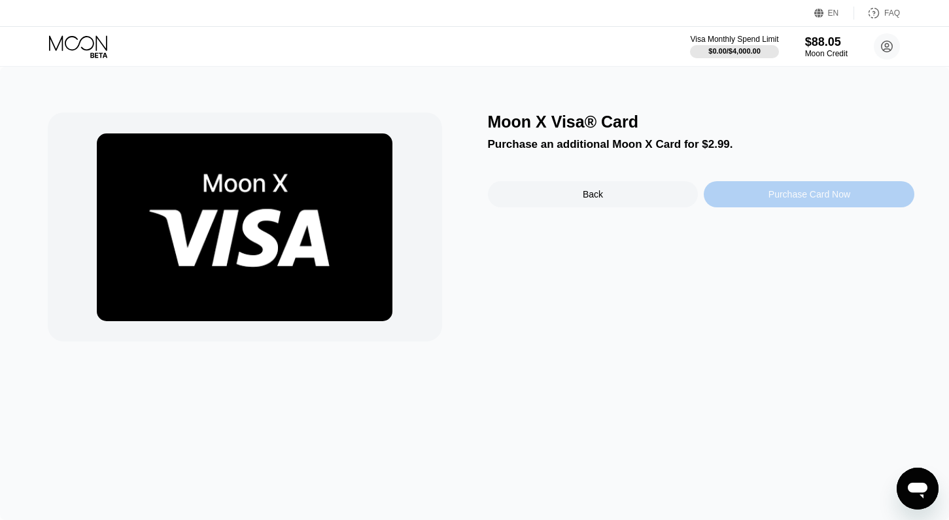
click at [769, 195] on div "Purchase Card Now" at bounding box center [810, 194] width 82 height 10
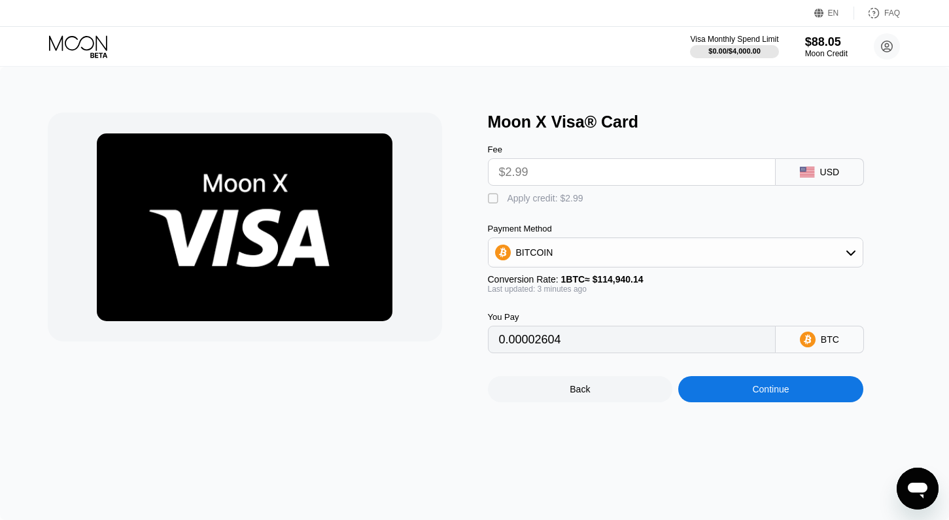
click at [495, 202] on div "" at bounding box center [494, 198] width 13 height 13
type input "0"
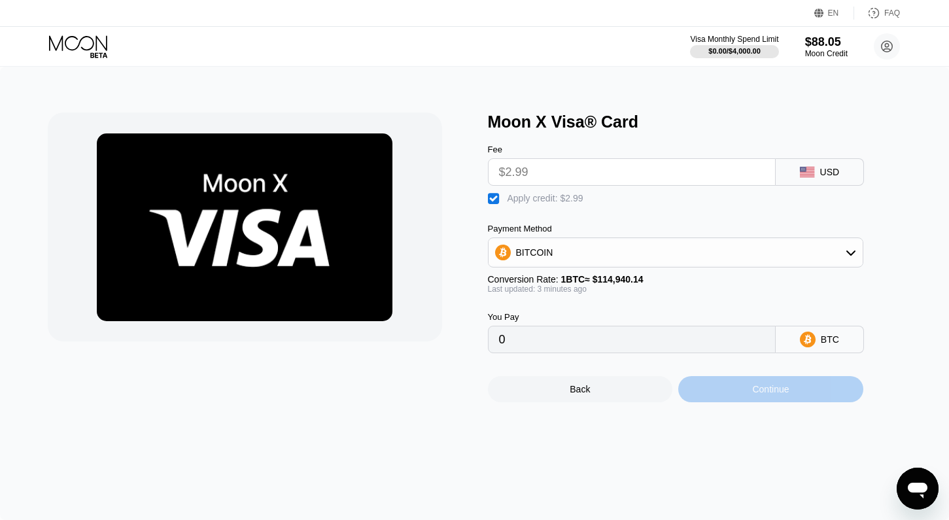
click at [765, 389] on div "Continue" at bounding box center [770, 389] width 37 height 10
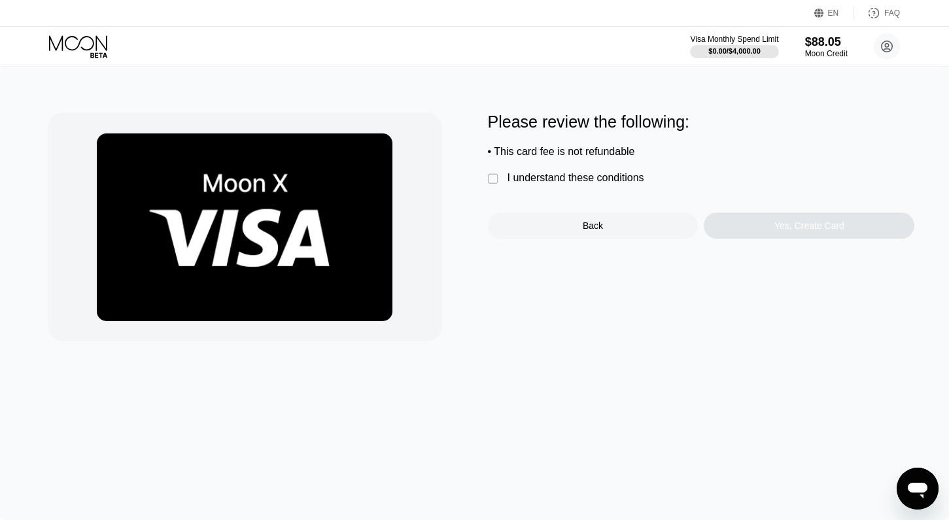
click at [523, 181] on div "I understand these conditions" at bounding box center [576, 178] width 137 height 12
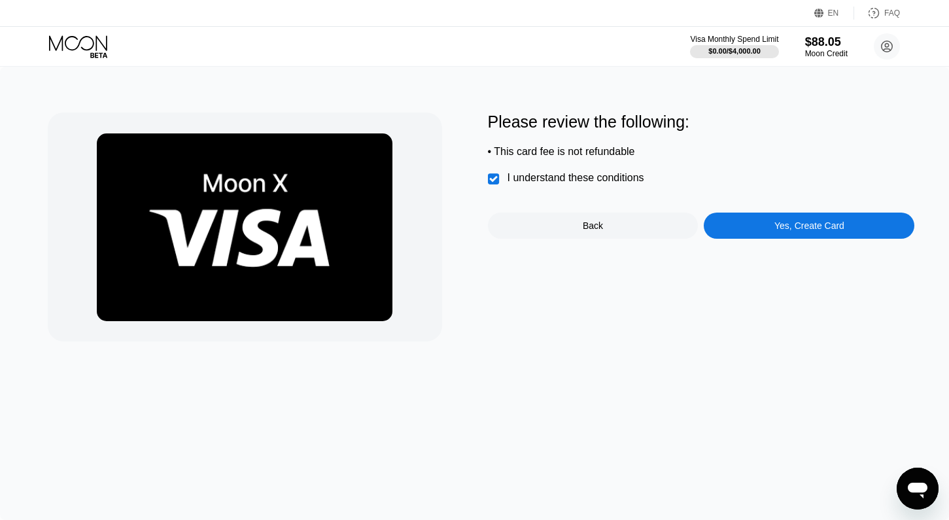
click at [765, 222] on div "Yes, Create Card" at bounding box center [809, 226] width 211 height 26
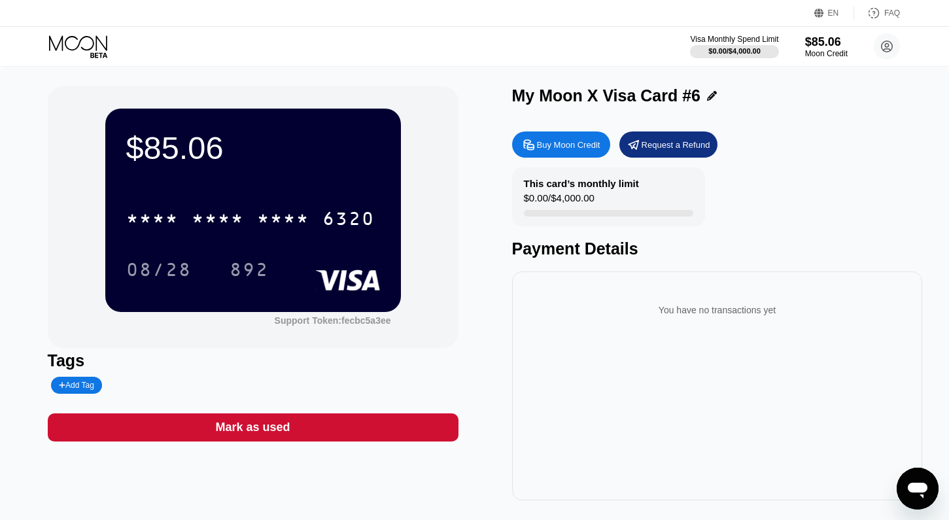
click at [72, 49] on icon at bounding box center [78, 42] width 58 height 15
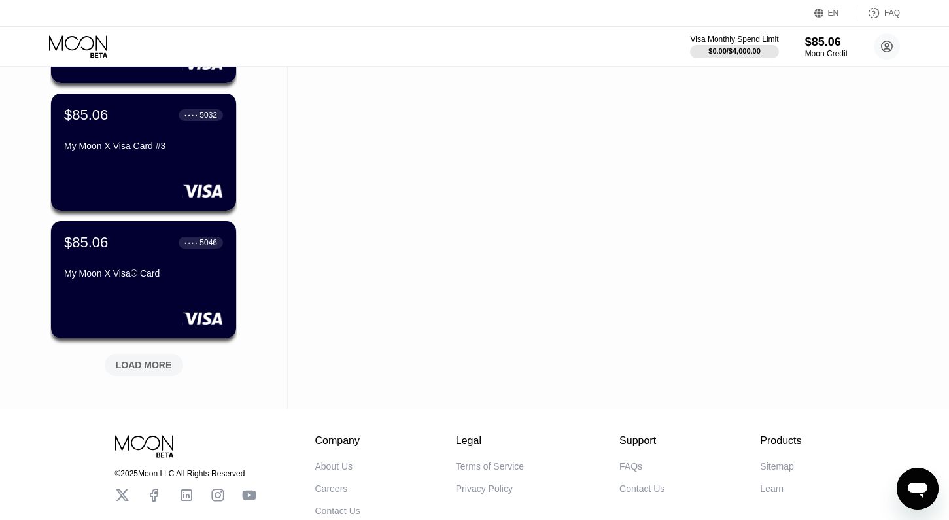
scroll to position [463, 0]
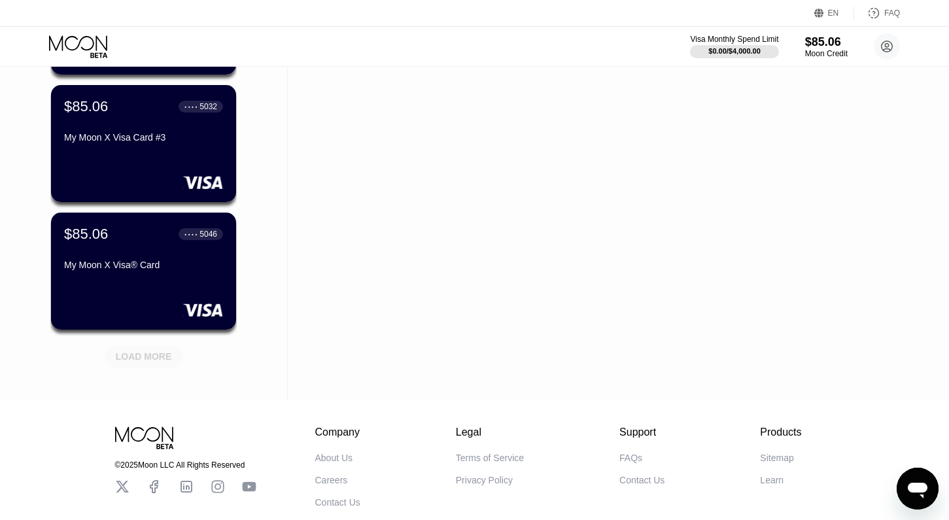
click at [162, 358] on div "LOAD MORE" at bounding box center [144, 357] width 56 height 12
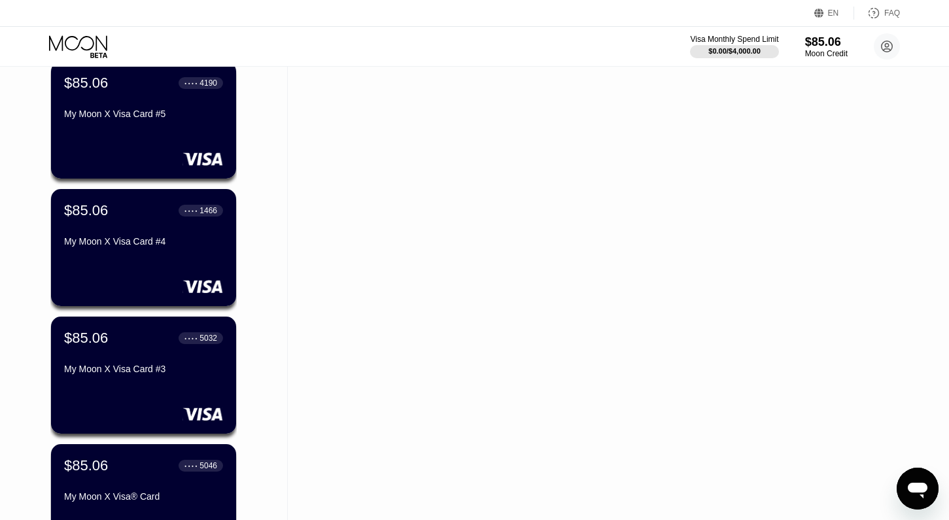
scroll to position [0, 0]
